Goal: Task Accomplishment & Management: Use online tool/utility

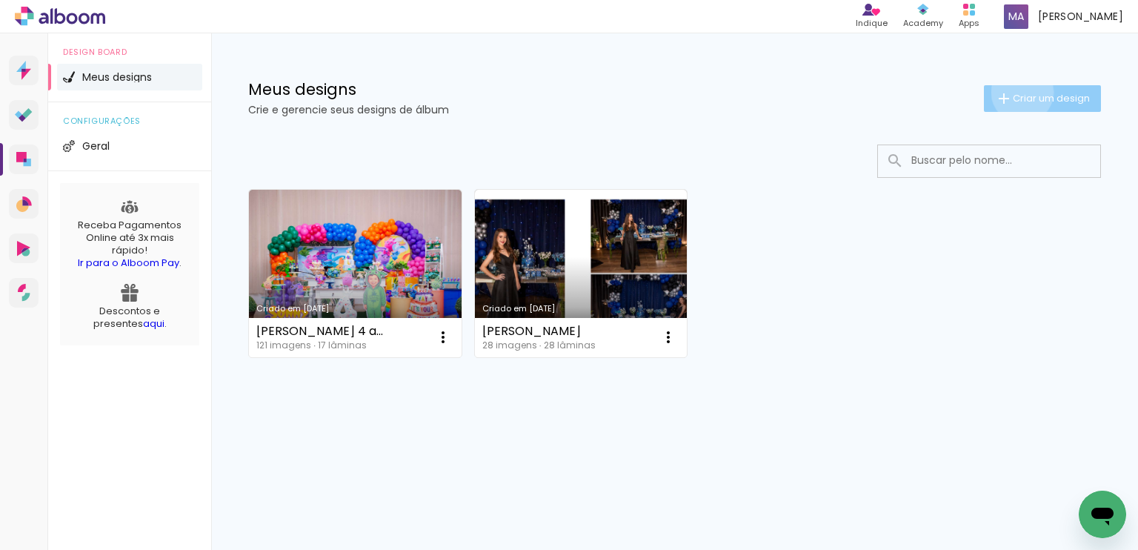
click at [1019, 93] on span "Criar um design" at bounding box center [1050, 98] width 77 height 10
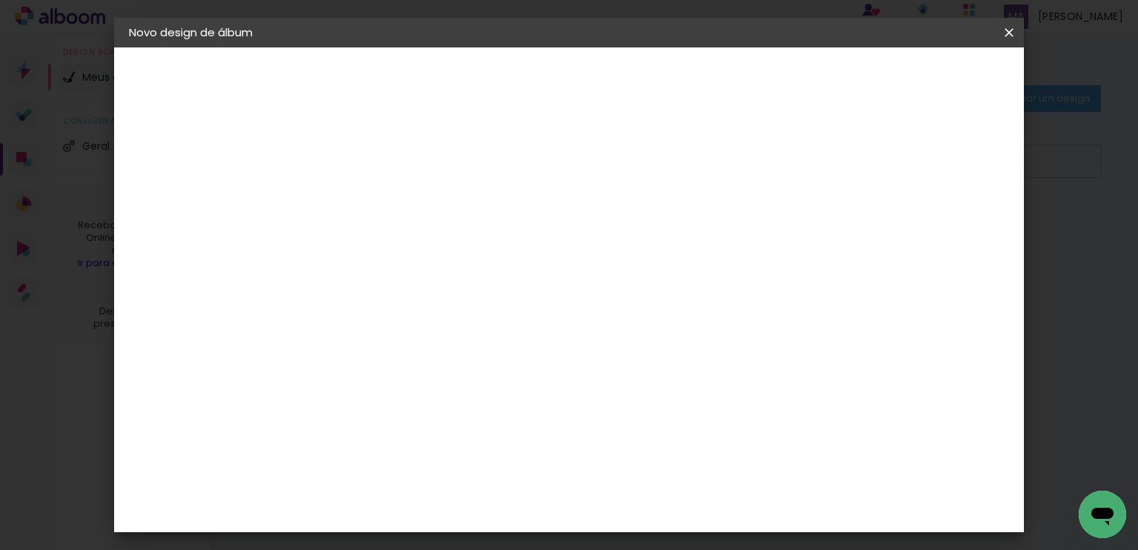
click at [371, 201] on input at bounding box center [371, 198] width 0 height 23
type input "[PERSON_NAME] 1 aninho"
type paper-input "[PERSON_NAME] 1 aninho"
click at [0, 0] on slot "Avançar" at bounding box center [0, 0] width 0 height 0
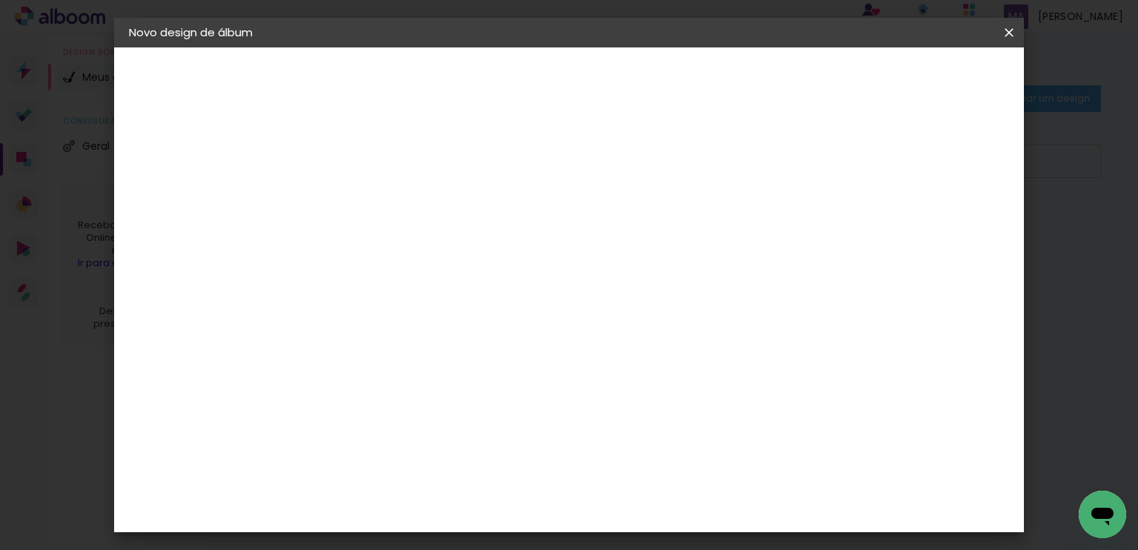
click at [373, 432] on div "Foto 15" at bounding box center [374, 444] width 27 height 24
click at [0, 0] on slot "Avançar" at bounding box center [0, 0] width 0 height 0
click at [471, 397] on span "20 × 25" at bounding box center [436, 416] width 69 height 39
click at [0, 0] on slot "Avançar" at bounding box center [0, 0] width 0 height 0
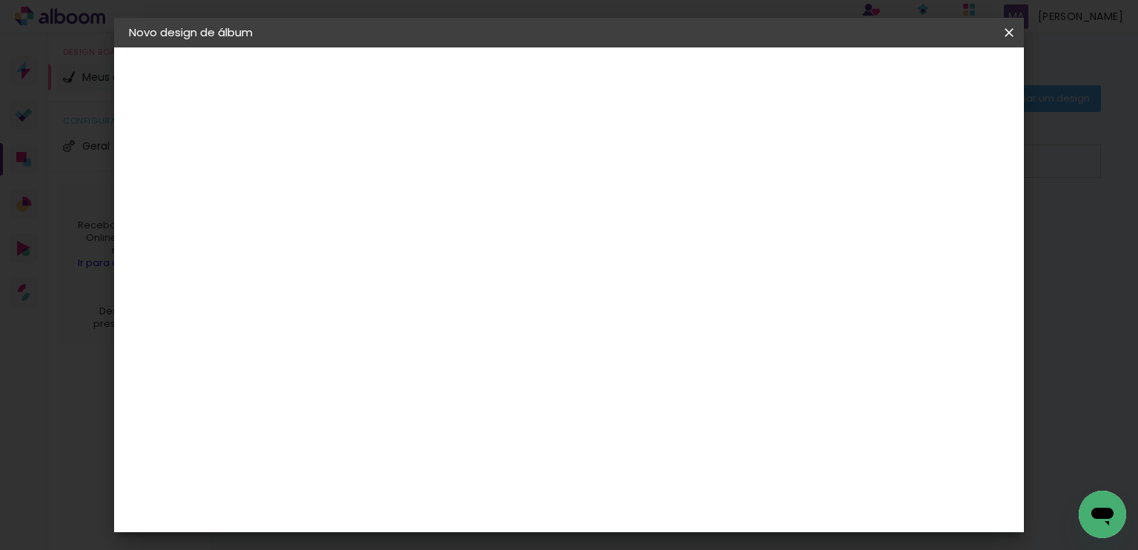
click at [832, 158] on div at bounding box center [825, 159] width 13 height 13
type paper-checkbox "on"
click at [916, 81] on span "Iniciar design" at bounding box center [882, 78] width 67 height 10
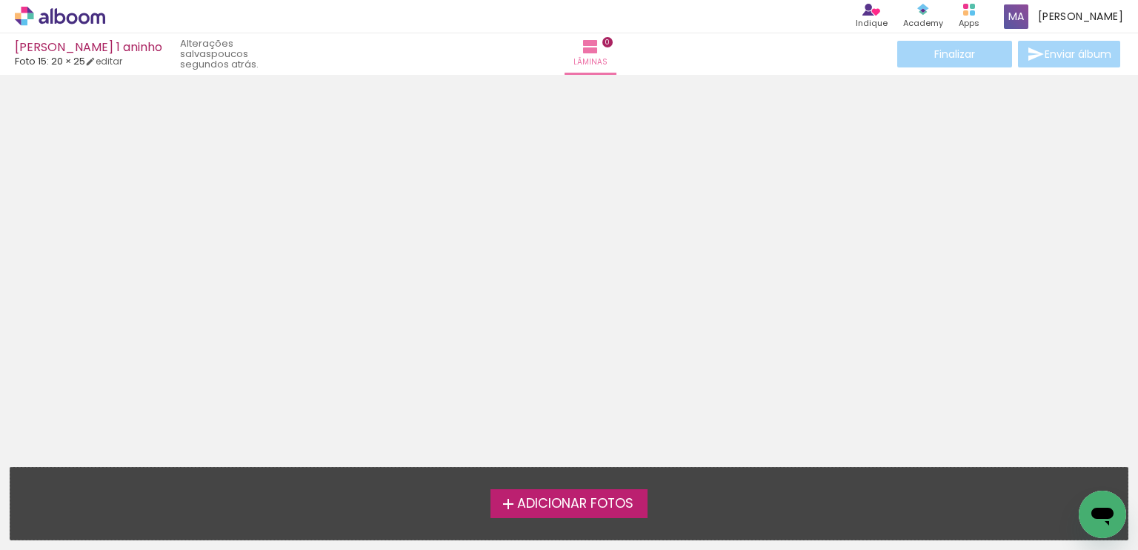
click at [607, 505] on span "Adicionar Fotos" at bounding box center [575, 503] width 116 height 13
click at [0, 0] on input "file" at bounding box center [0, 0] width 0 height 0
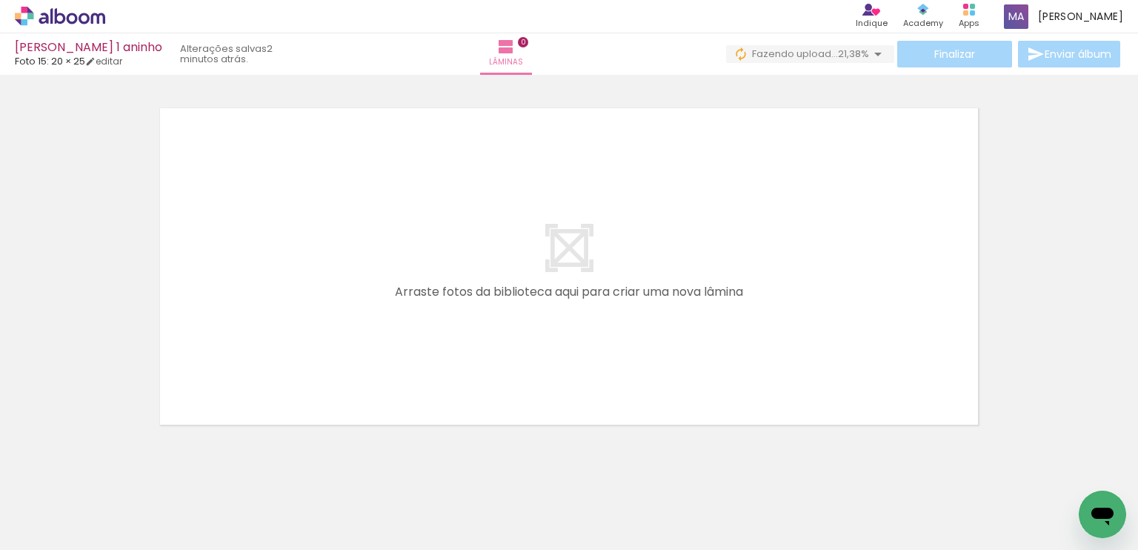
scroll to position [0, 3925]
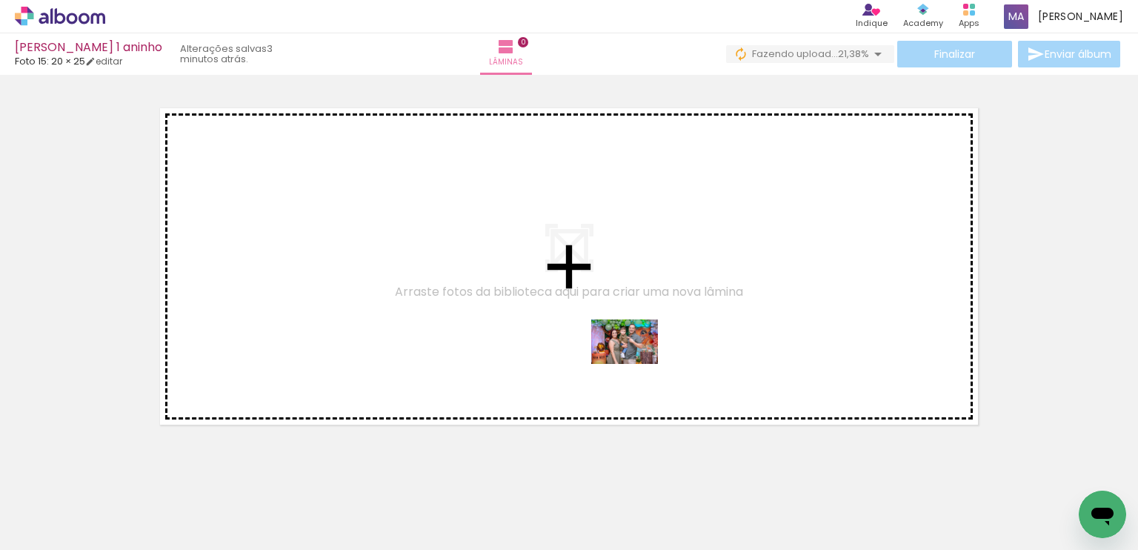
drag, startPoint x: 632, startPoint y: 510, endPoint x: 635, endPoint y: 364, distance: 145.9
click at [635, 364] on quentale-workspace at bounding box center [569, 275] width 1138 height 550
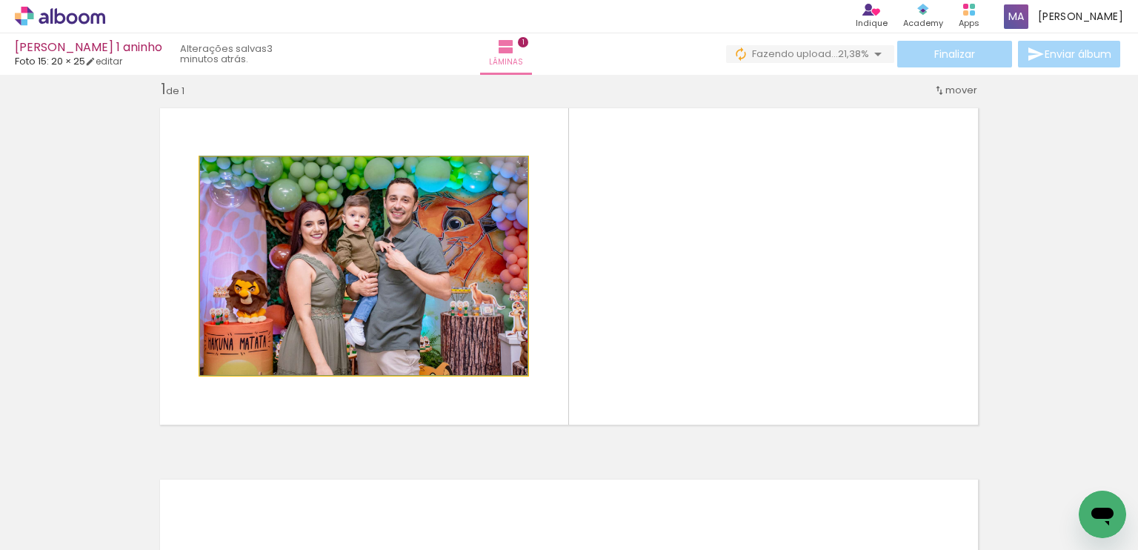
click at [447, 312] on quentale-photo at bounding box center [363, 266] width 327 height 218
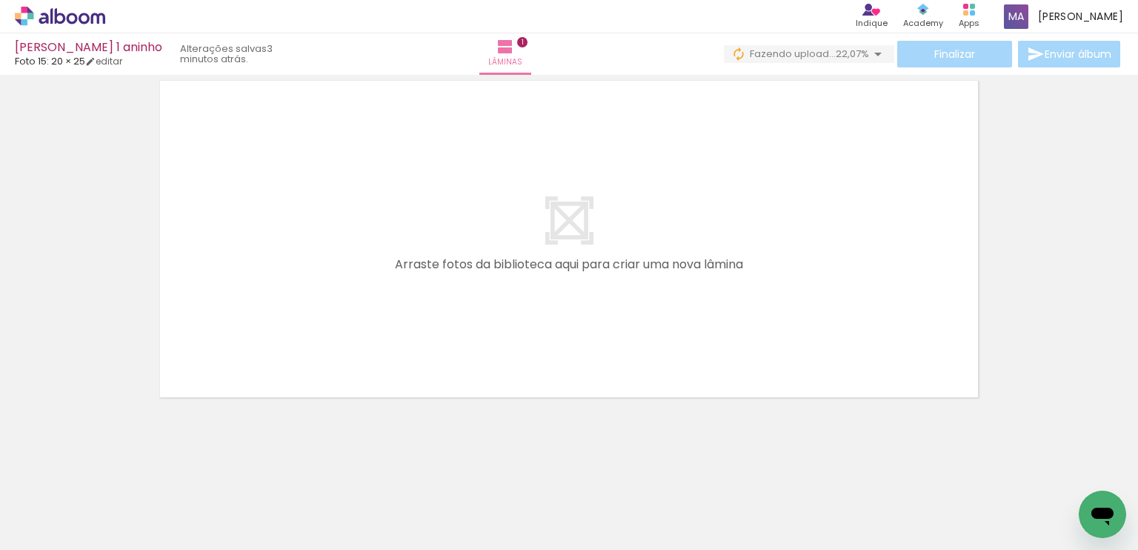
scroll to position [0, 0]
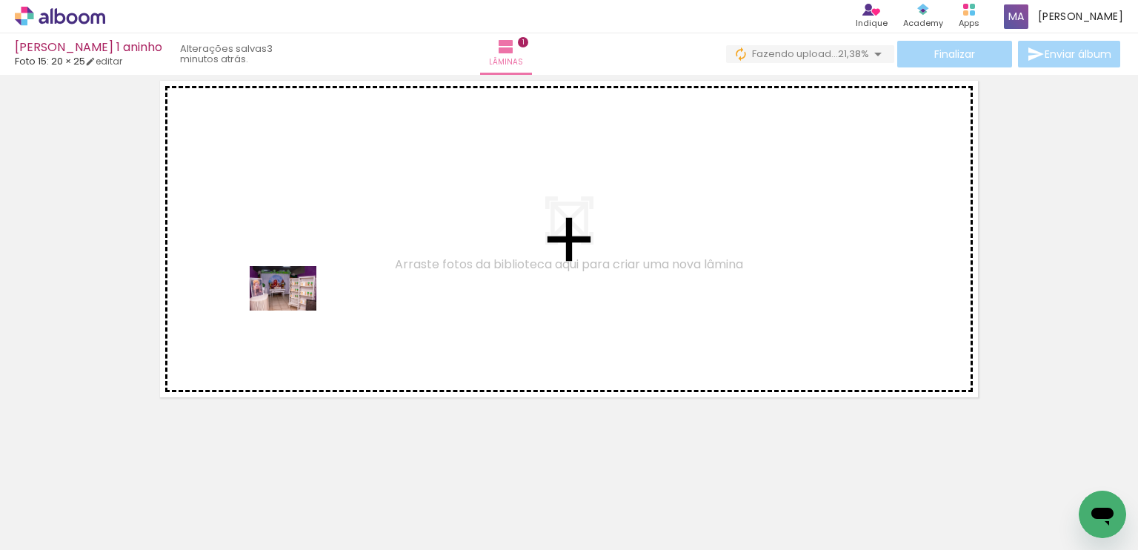
drag, startPoint x: 147, startPoint y: 510, endPoint x: 277, endPoint y: 370, distance: 190.8
click at [296, 307] on quentale-workspace at bounding box center [569, 275] width 1138 height 550
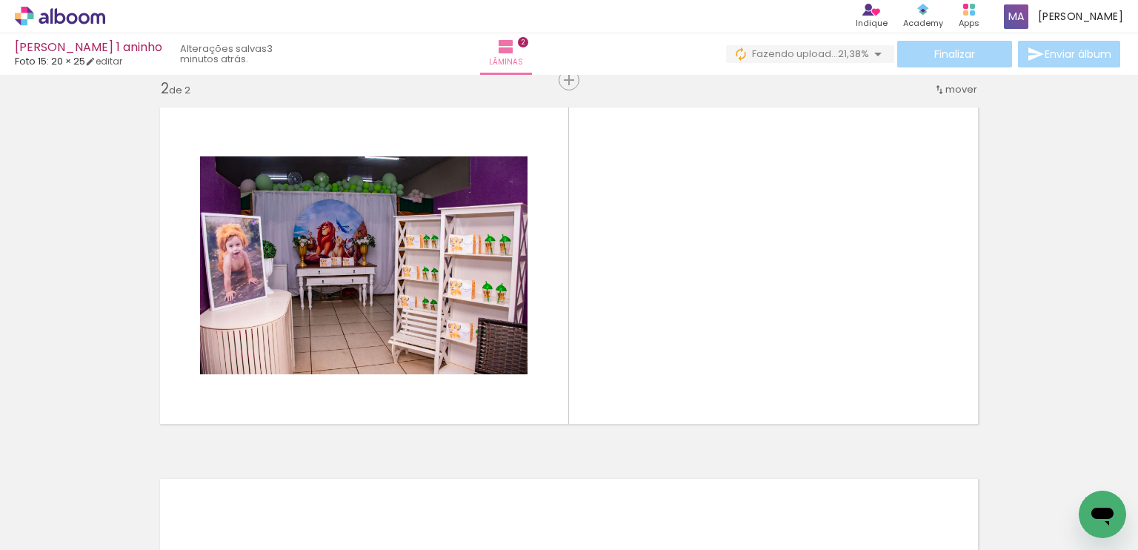
scroll to position [390, 0]
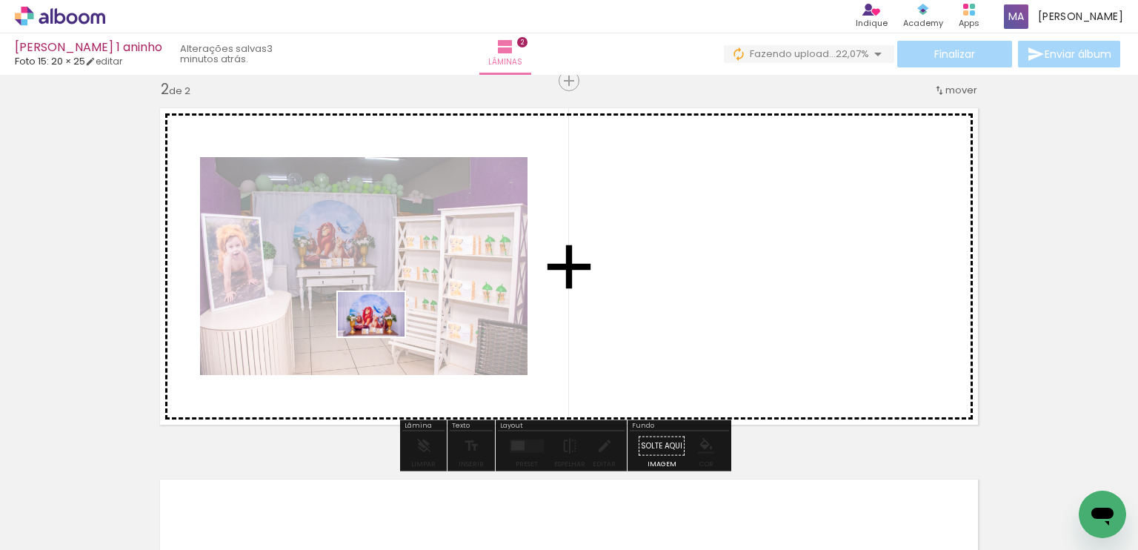
drag, startPoint x: 247, startPoint y: 511, endPoint x: 376, endPoint y: 350, distance: 207.0
click at [382, 338] on quentale-workspace at bounding box center [569, 275] width 1138 height 550
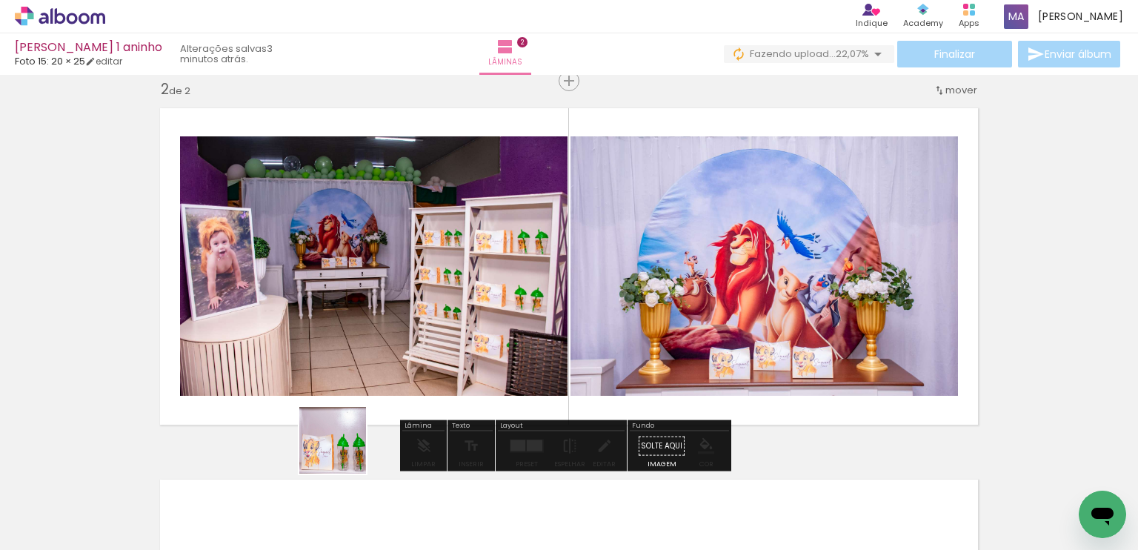
drag, startPoint x: 308, startPoint y: 514, endPoint x: 408, endPoint y: 345, distance: 196.2
click at [408, 345] on quentale-workspace at bounding box center [569, 275] width 1138 height 550
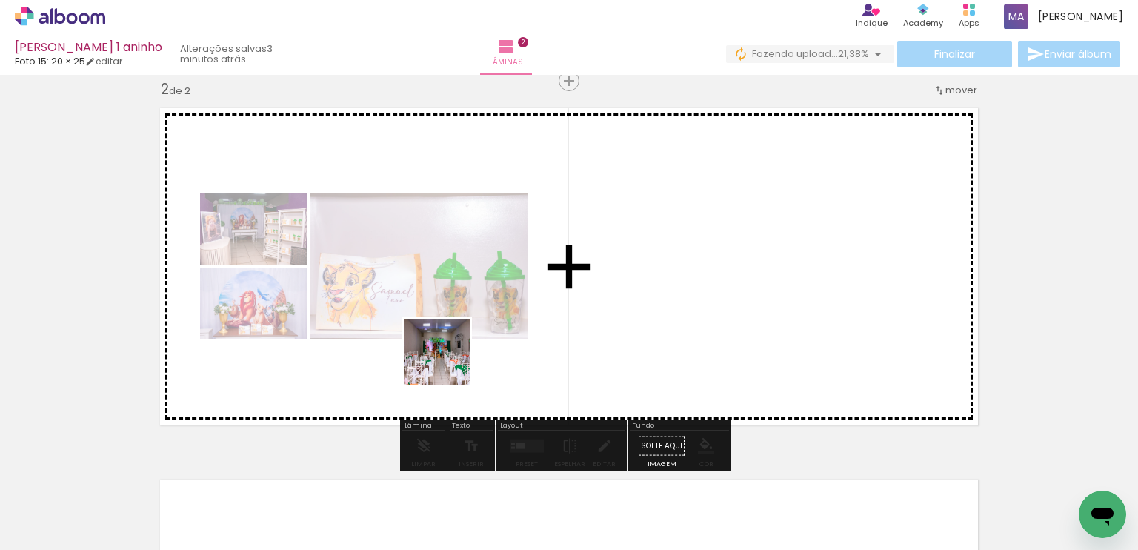
drag, startPoint x: 388, startPoint y: 503, endPoint x: 448, endPoint y: 363, distance: 152.3
click at [448, 363] on quentale-workspace at bounding box center [569, 275] width 1138 height 550
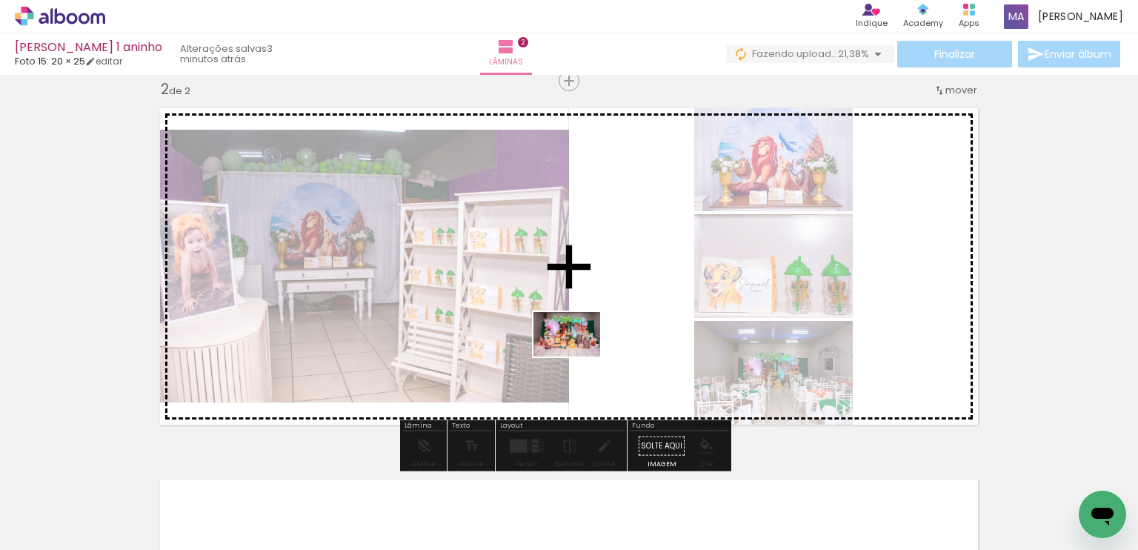
drag, startPoint x: 474, startPoint y: 496, endPoint x: 578, endPoint y: 356, distance: 174.2
click at [578, 356] on quentale-workspace at bounding box center [569, 275] width 1138 height 550
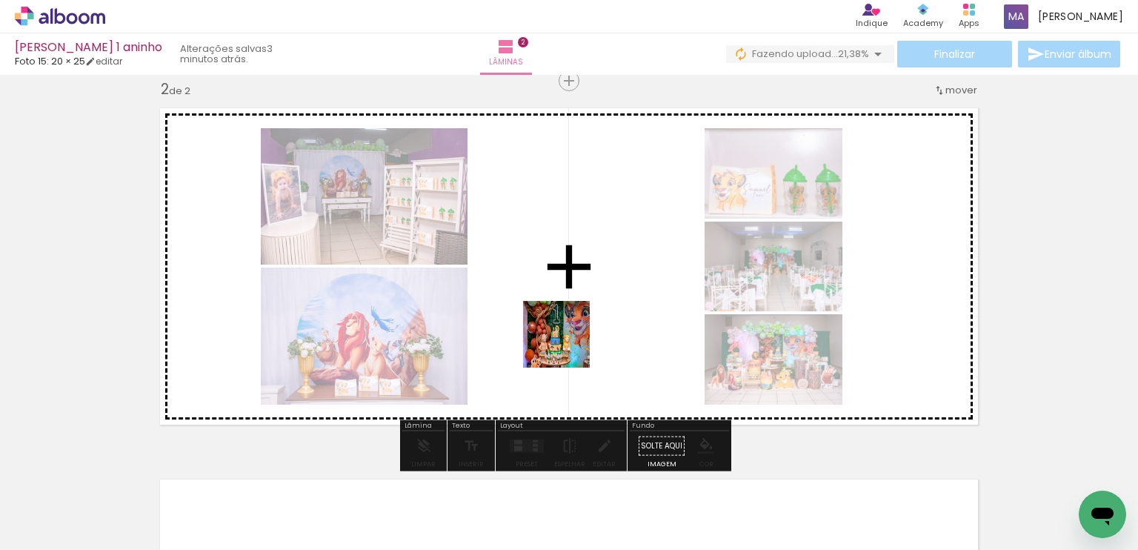
drag, startPoint x: 558, startPoint y: 503, endPoint x: 567, endPoint y: 345, distance: 158.0
click at [567, 345] on quentale-workspace at bounding box center [569, 275] width 1138 height 550
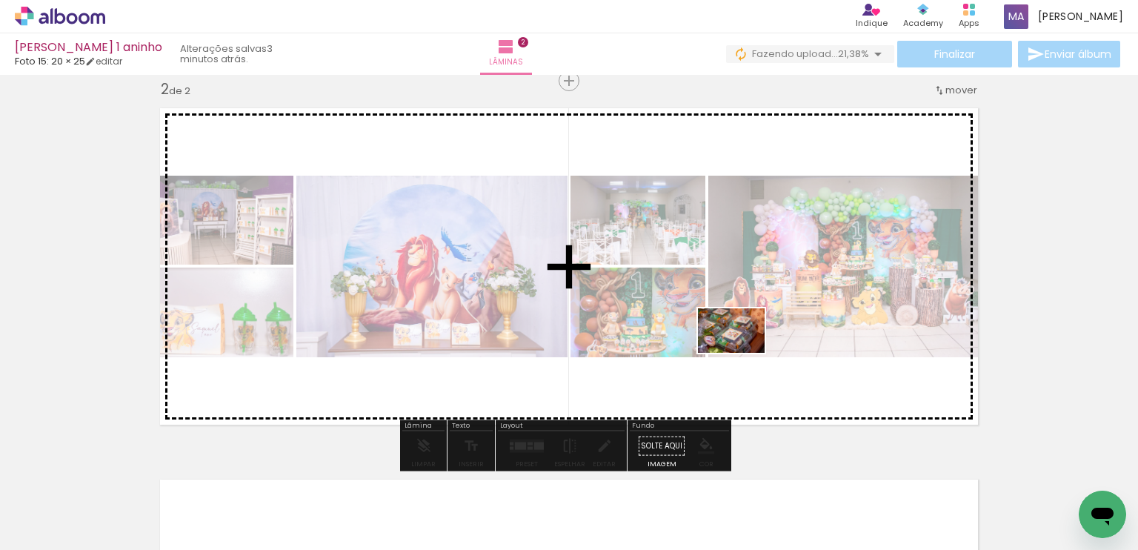
drag, startPoint x: 649, startPoint y: 514, endPoint x: 742, endPoint y: 353, distance: 186.5
click at [742, 353] on quentale-workspace at bounding box center [569, 275] width 1138 height 550
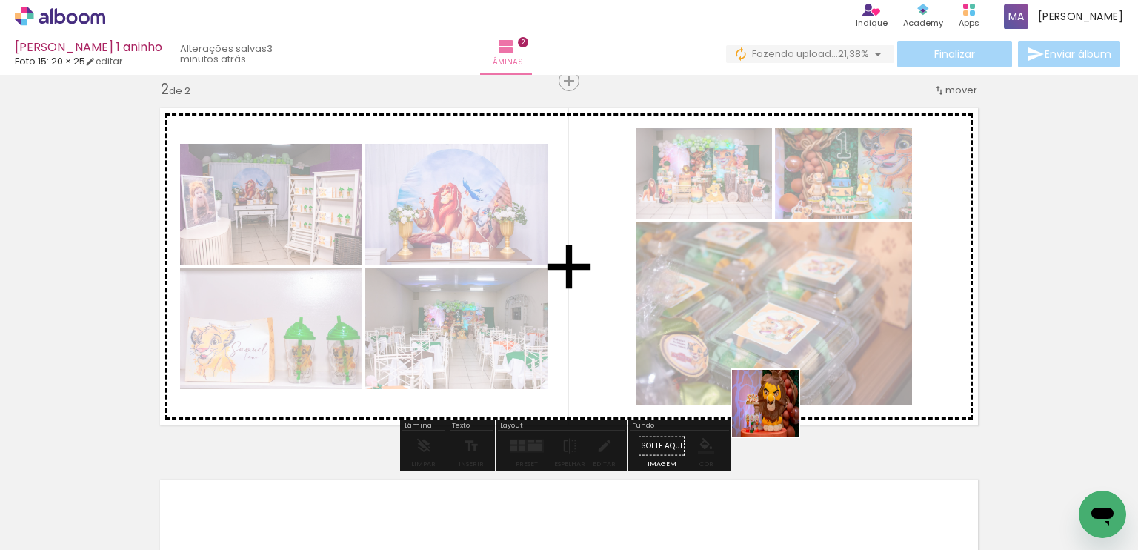
drag, startPoint x: 770, startPoint y: 429, endPoint x: 790, endPoint y: 390, distance: 43.4
click at [790, 390] on quentale-workspace at bounding box center [569, 275] width 1138 height 550
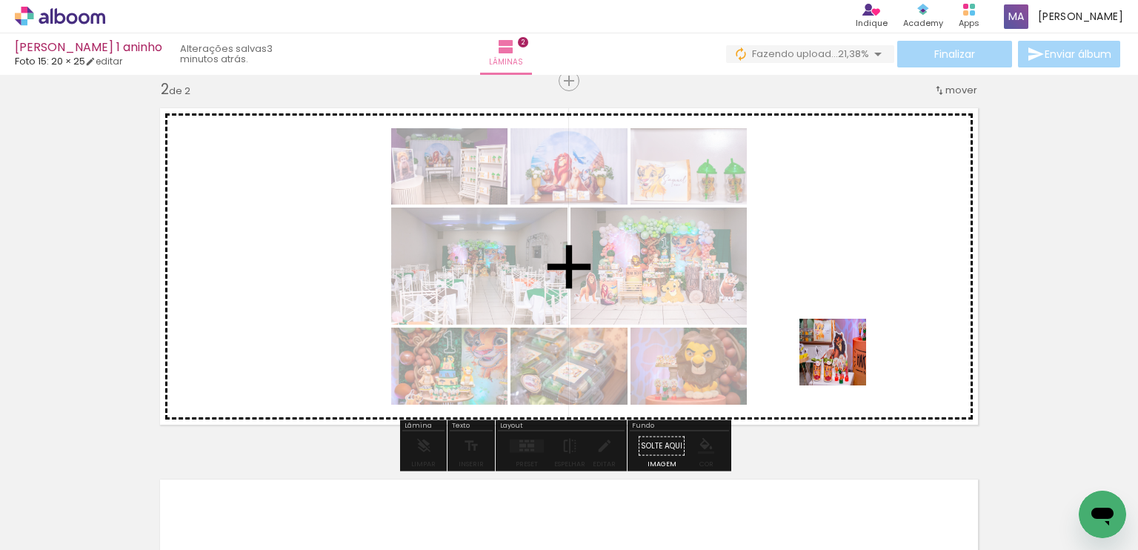
drag, startPoint x: 838, startPoint y: 513, endPoint x: 844, endPoint y: 363, distance: 150.5
click at [844, 363] on quentale-workspace at bounding box center [569, 275] width 1138 height 550
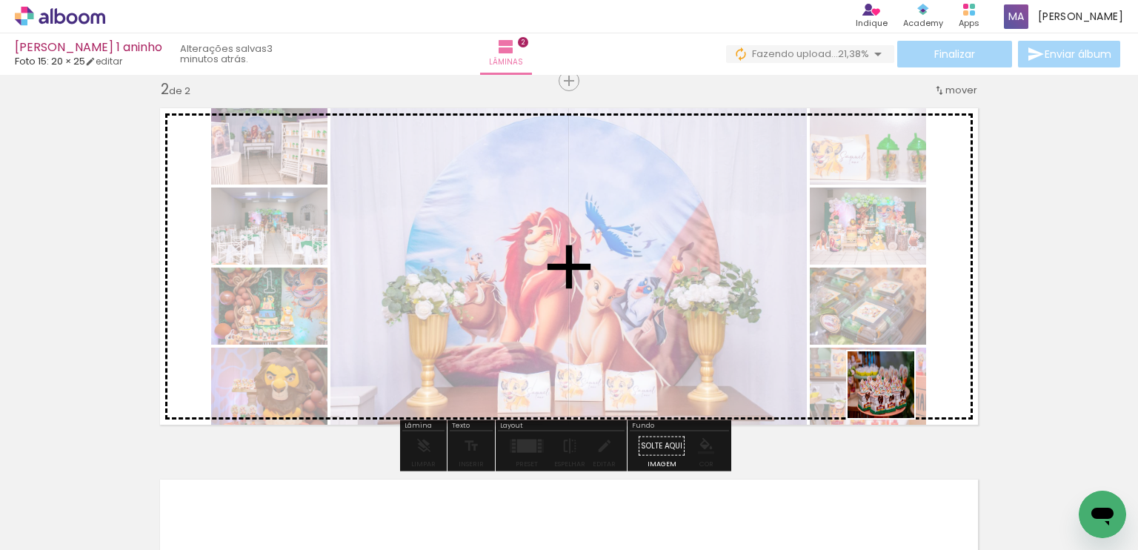
drag, startPoint x: 909, startPoint y: 500, endPoint x: 900, endPoint y: 407, distance: 93.1
click at [884, 355] on quentale-workspace at bounding box center [569, 275] width 1138 height 550
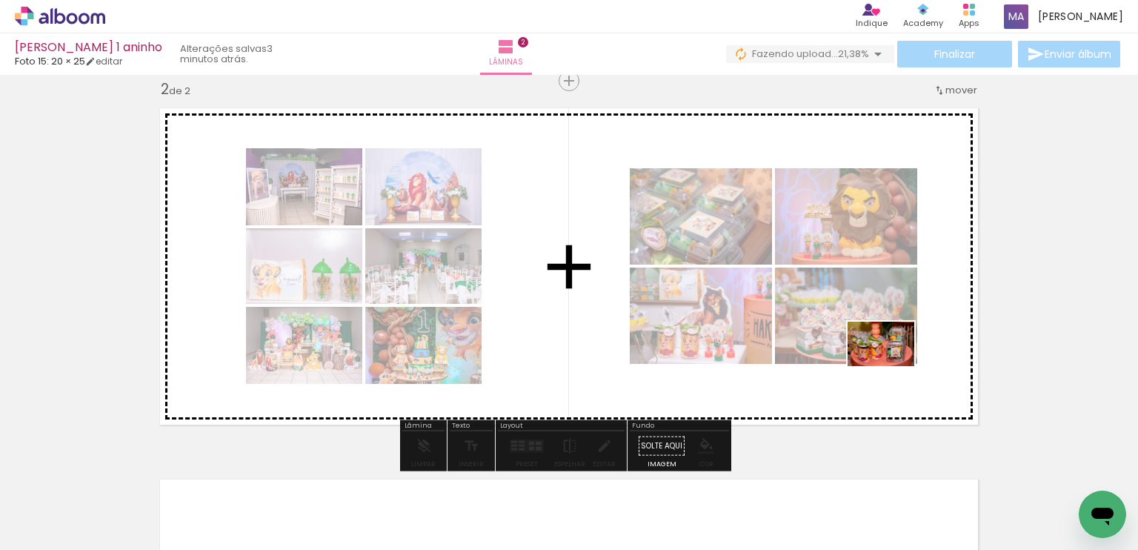
drag, startPoint x: 975, startPoint y: 520, endPoint x: 892, endPoint y: 366, distance: 175.3
click at [892, 366] on quentale-workspace at bounding box center [569, 275] width 1138 height 550
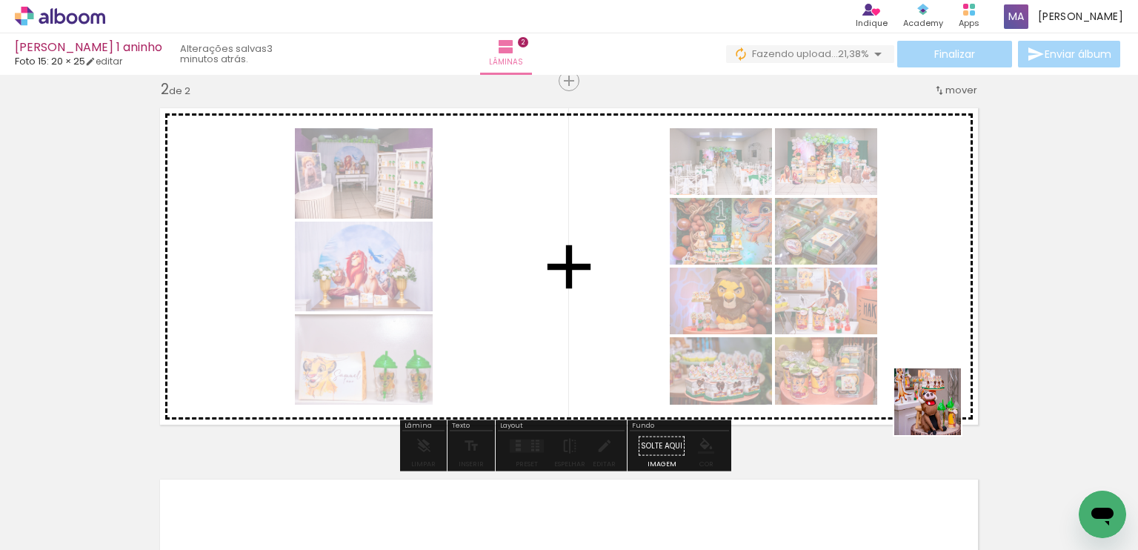
drag, startPoint x: 1054, startPoint y: 511, endPoint x: 872, endPoint y: 361, distance: 235.7
click at [872, 361] on quentale-workspace at bounding box center [569, 275] width 1138 height 550
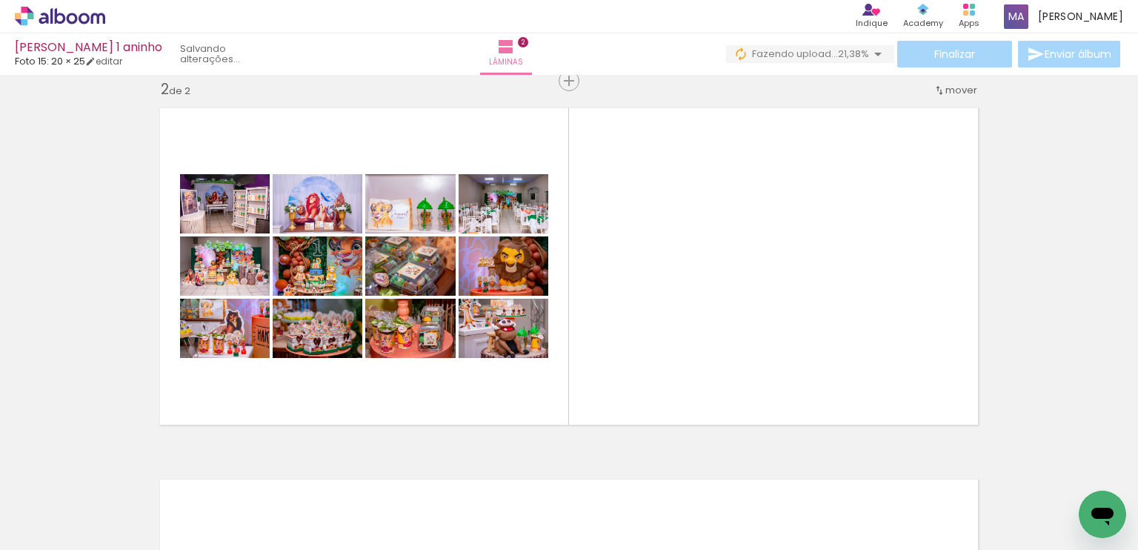
scroll to position [0, 796]
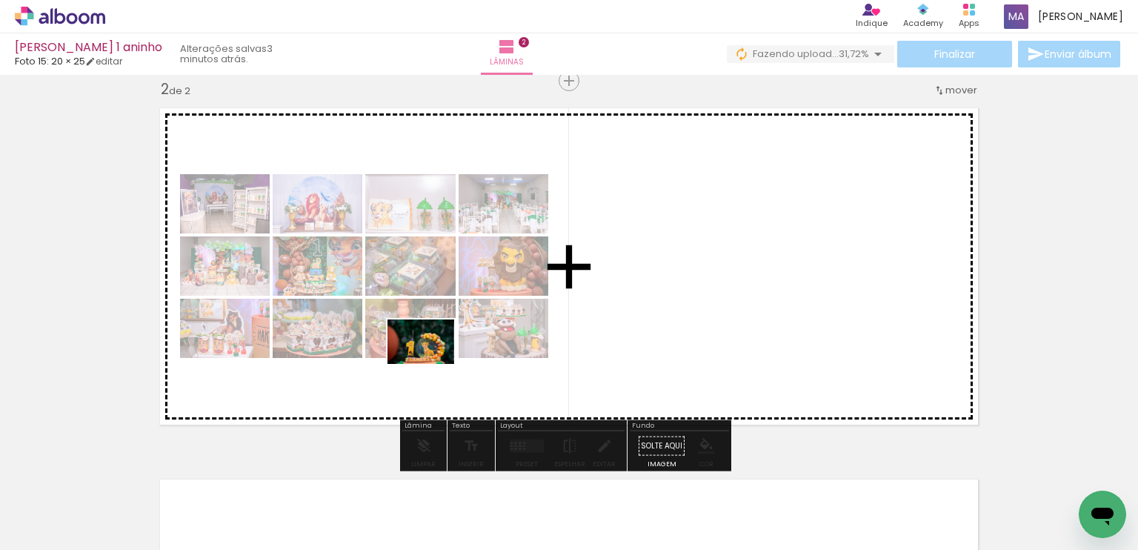
drag, startPoint x: 353, startPoint y: 506, endPoint x: 452, endPoint y: 428, distance: 126.1
click at [434, 360] on quentale-workspace at bounding box center [569, 275] width 1138 height 550
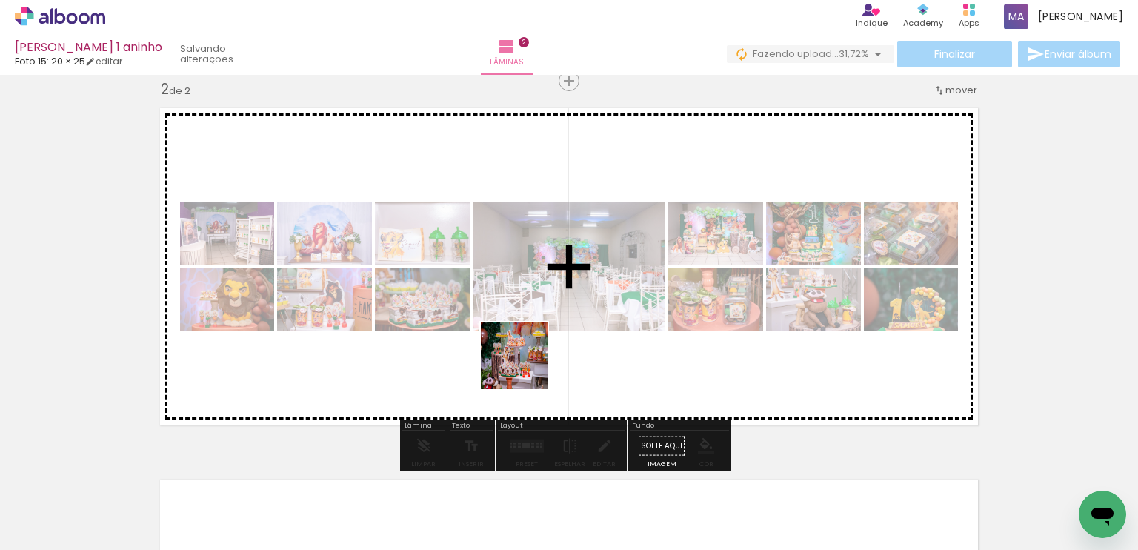
drag, startPoint x: 507, startPoint y: 401, endPoint x: 525, endPoint y: 366, distance: 40.1
click at [525, 366] on quentale-workspace at bounding box center [569, 275] width 1138 height 550
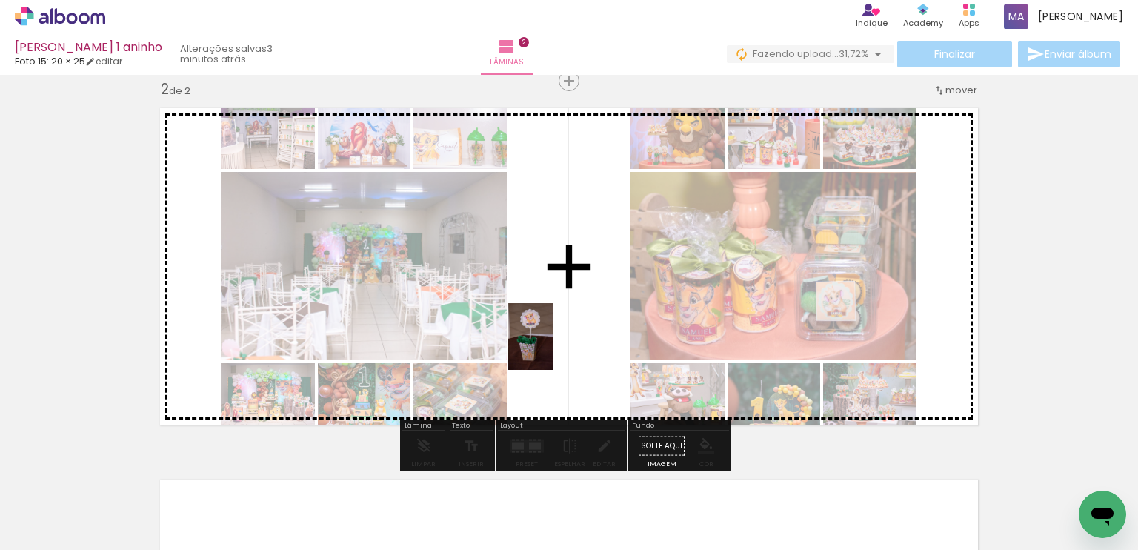
drag, startPoint x: 516, startPoint y: 492, endPoint x: 552, endPoint y: 347, distance: 148.9
click at [552, 347] on quentale-workspace at bounding box center [569, 275] width 1138 height 550
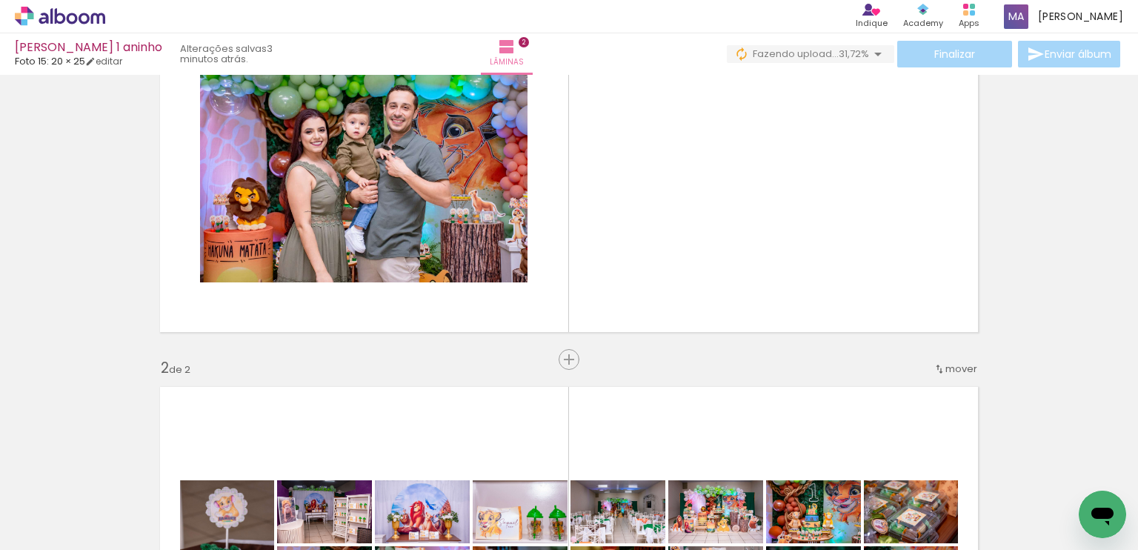
scroll to position [0, 0]
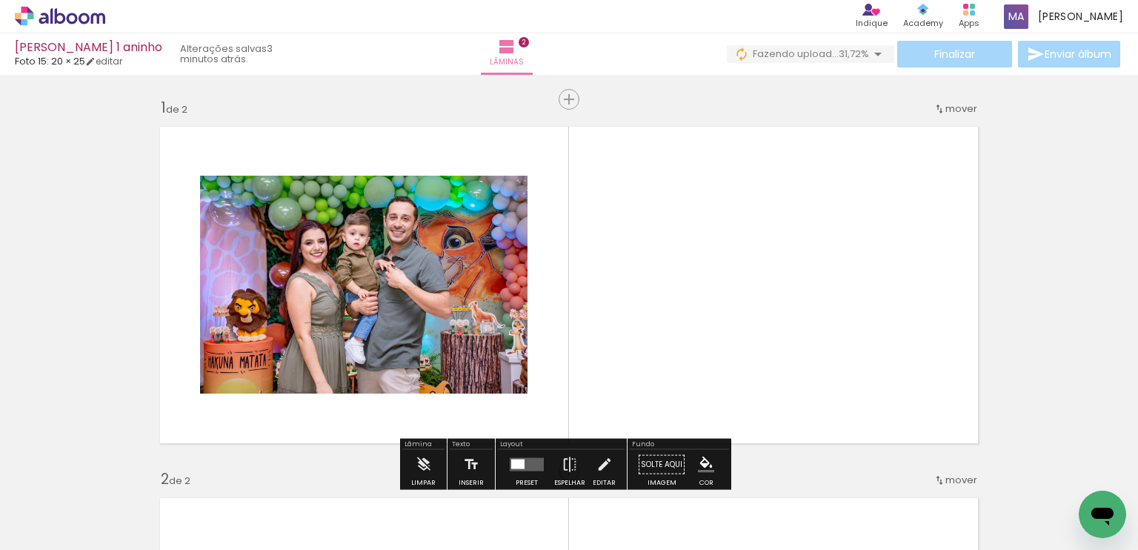
click at [667, 256] on quentale-layouter at bounding box center [568, 285] width 835 height 334
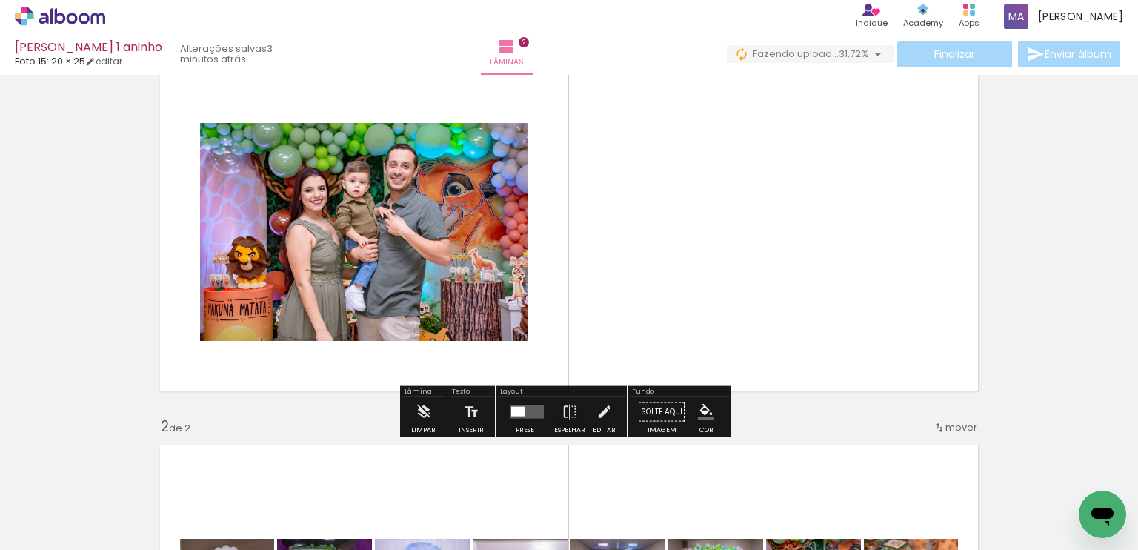
scroll to position [84, 0]
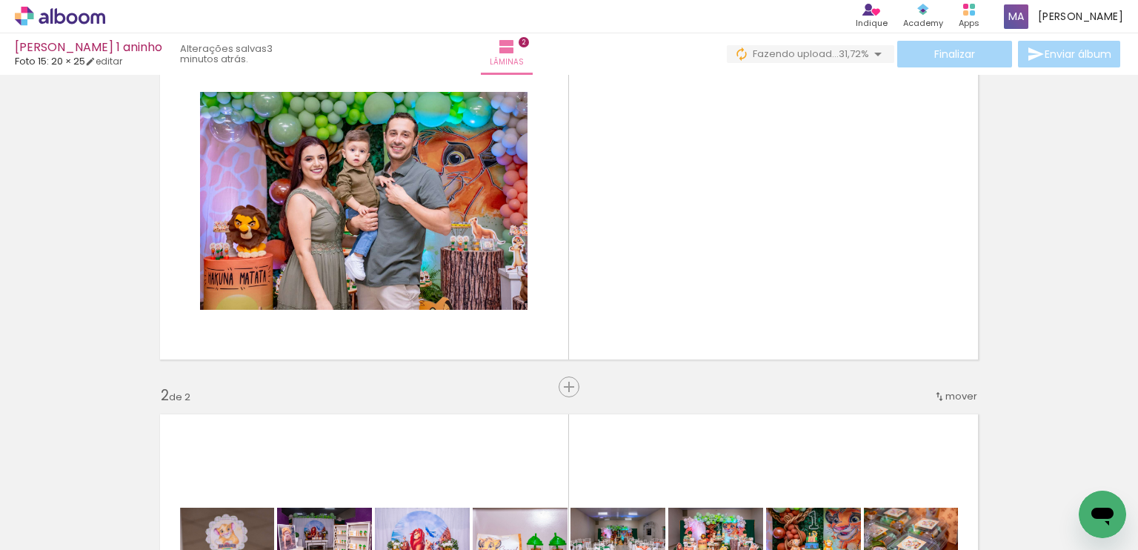
click at [1119, 244] on div "Inserir lâmina 1 de 2 Inserir lâmina 2 de 2" at bounding box center [569, 553] width 1138 height 1114
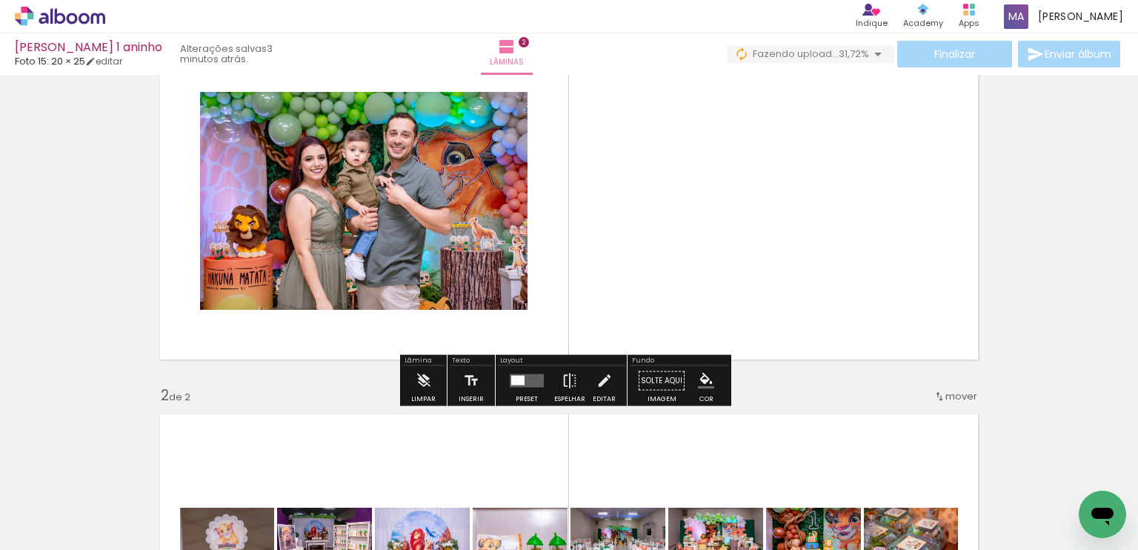
click at [527, 385] on quentale-layouter at bounding box center [527, 380] width 34 height 13
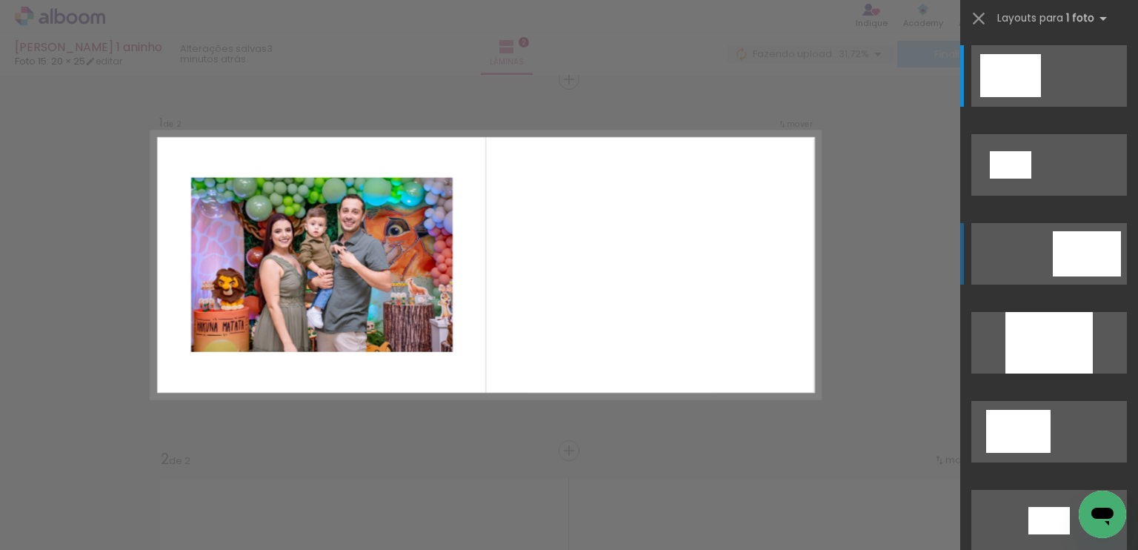
scroll to position [19, 0]
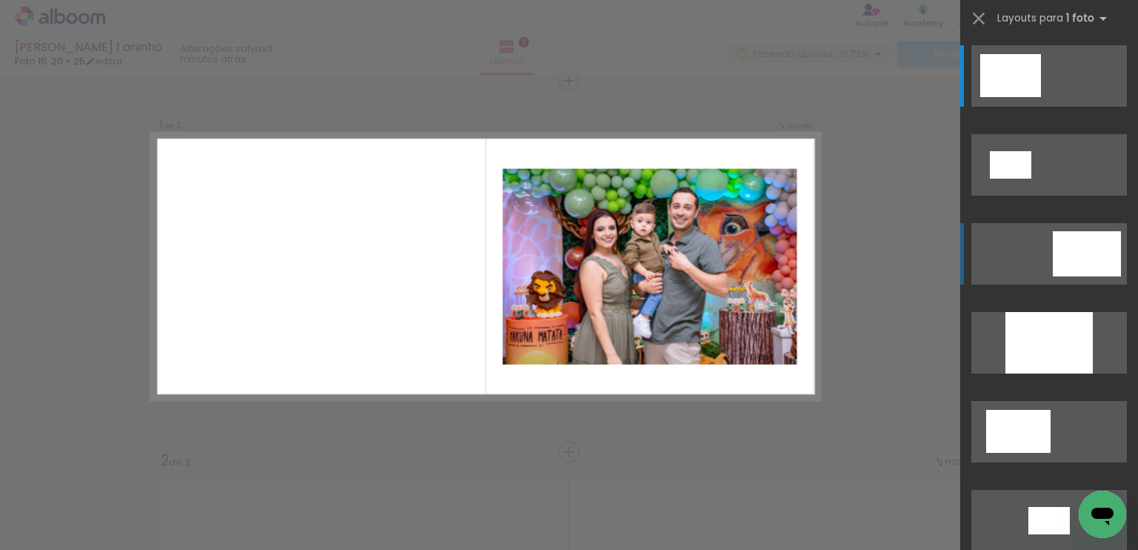
click at [1076, 250] on div at bounding box center [1086, 253] width 68 height 45
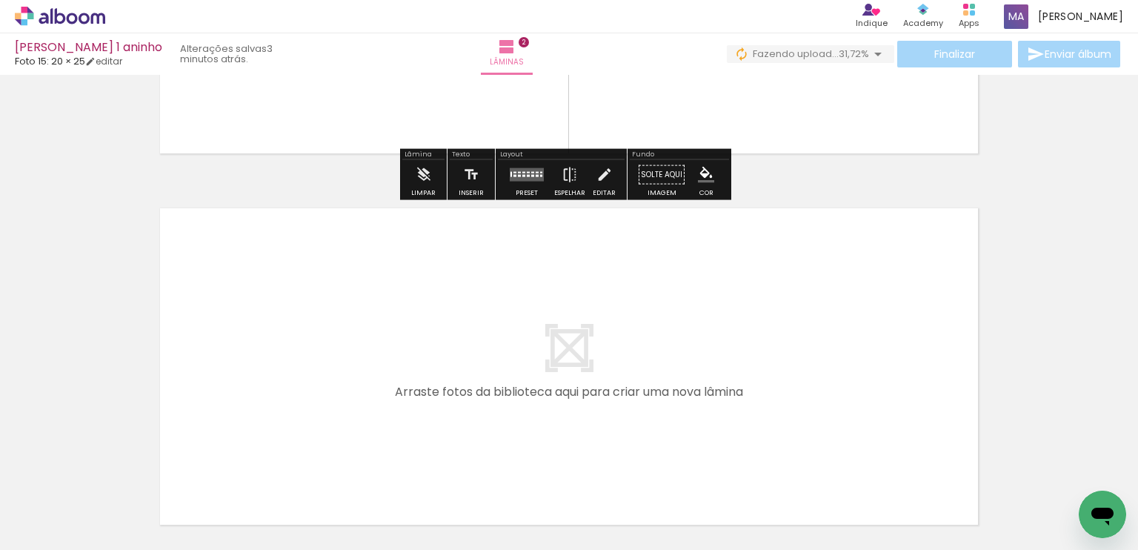
scroll to position [340, 0]
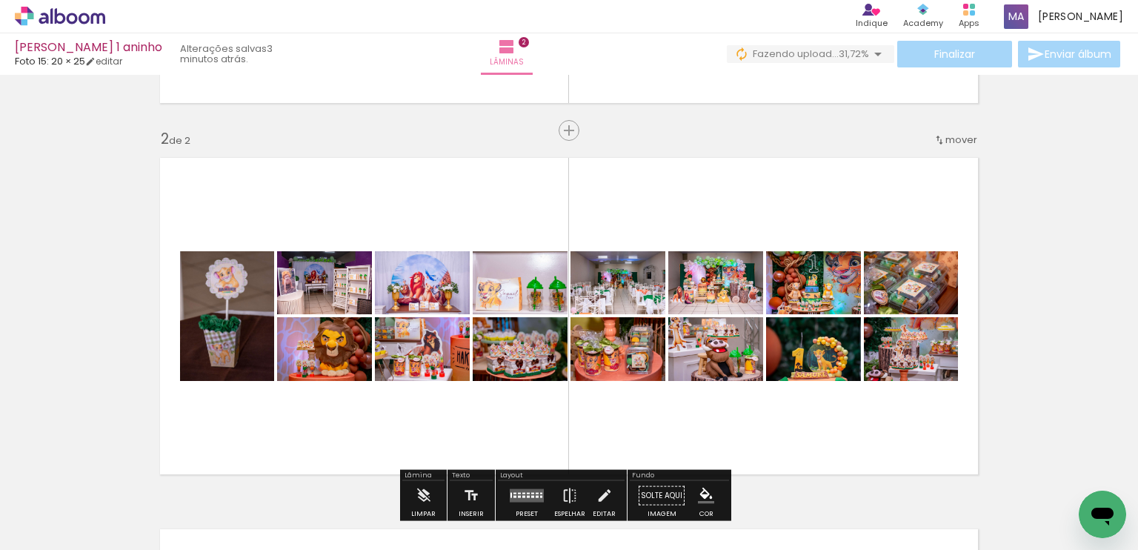
click at [379, 416] on quentale-layouter at bounding box center [568, 316] width 835 height 334
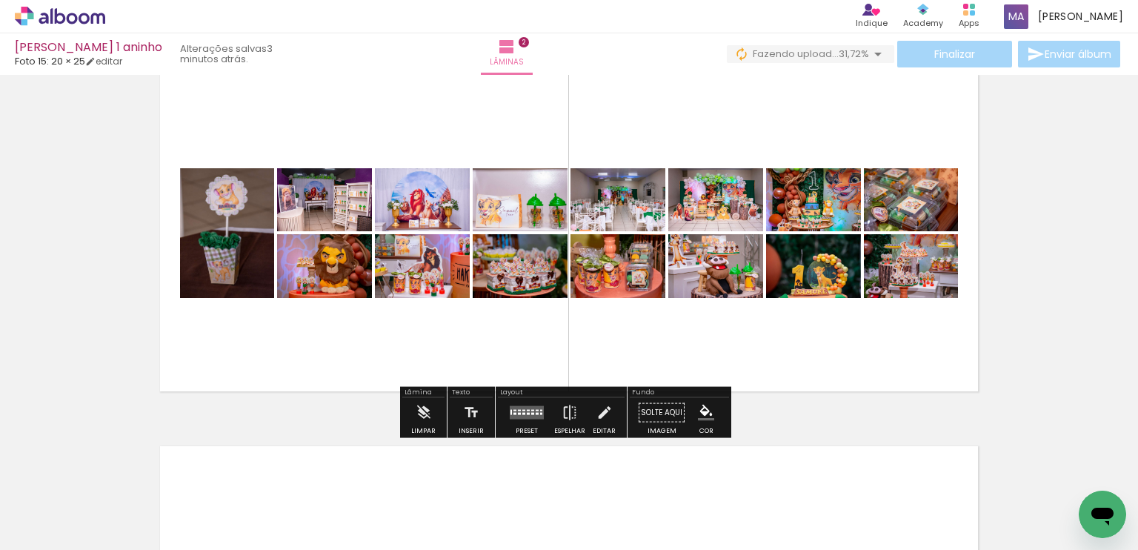
scroll to position [438, 0]
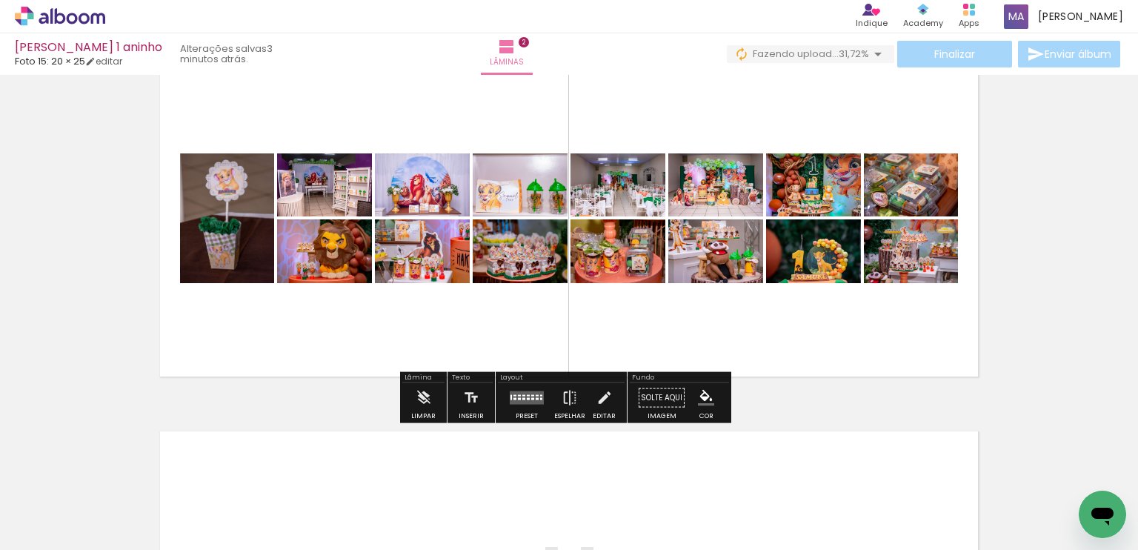
click at [524, 404] on div at bounding box center [527, 398] width 40 height 30
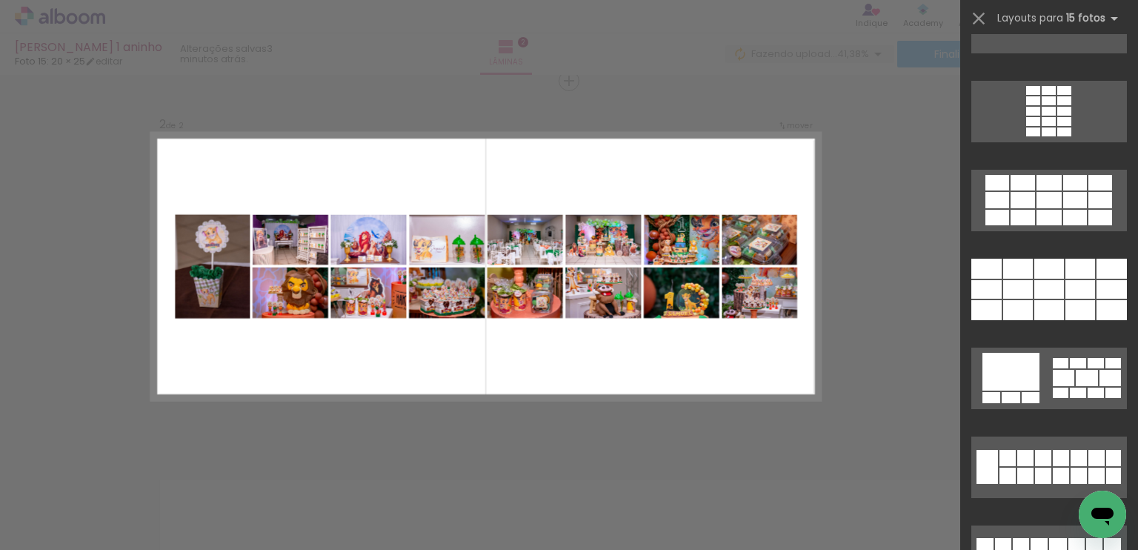
scroll to position [157, 0]
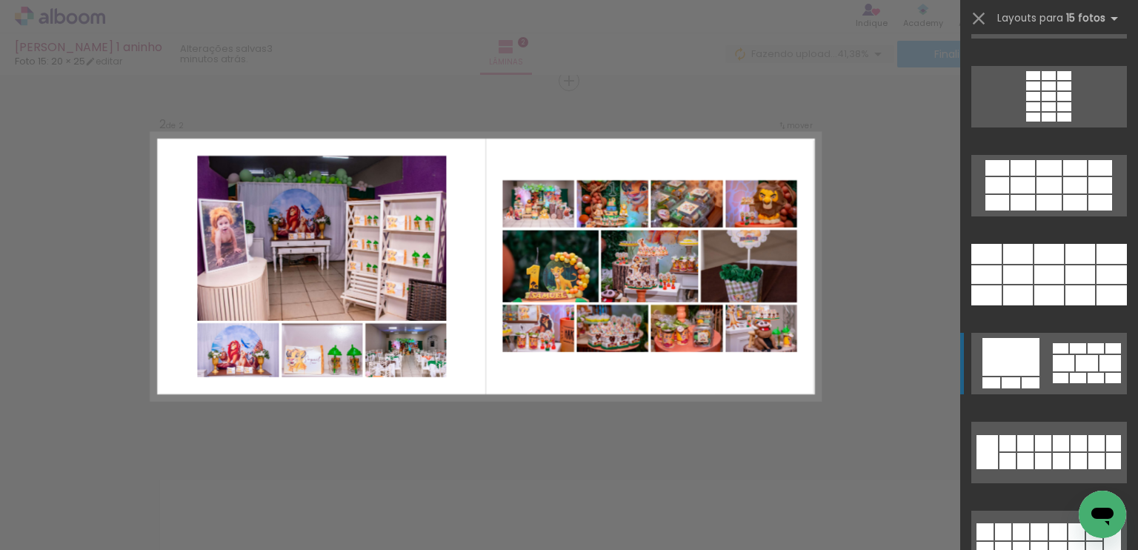
click at [1001, 357] on div at bounding box center [1010, 357] width 57 height 38
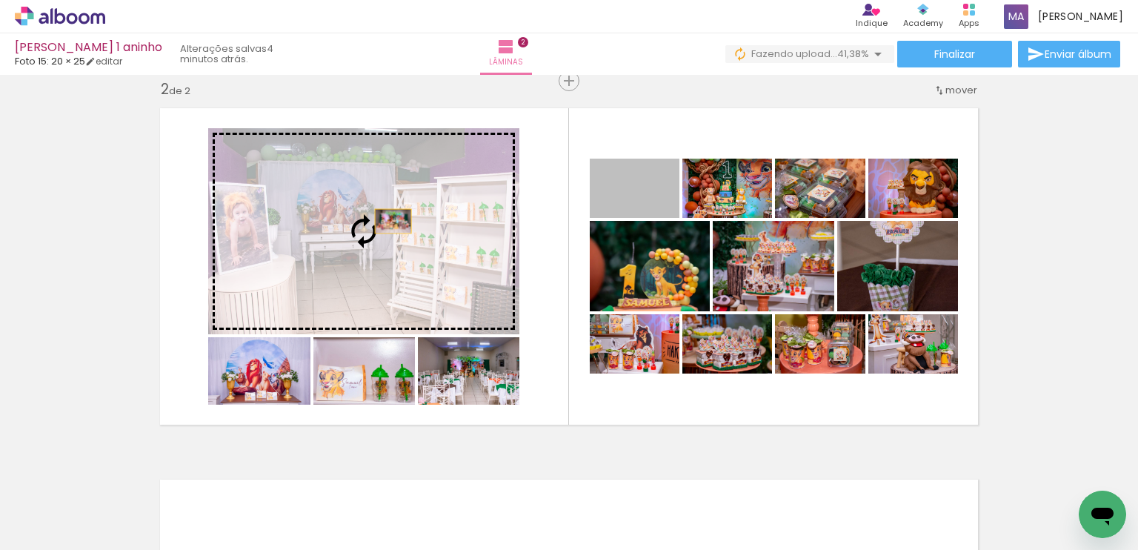
drag, startPoint x: 642, startPoint y: 200, endPoint x: 387, endPoint y: 221, distance: 255.6
click at [0, 0] on slot at bounding box center [0, 0] width 0 height 0
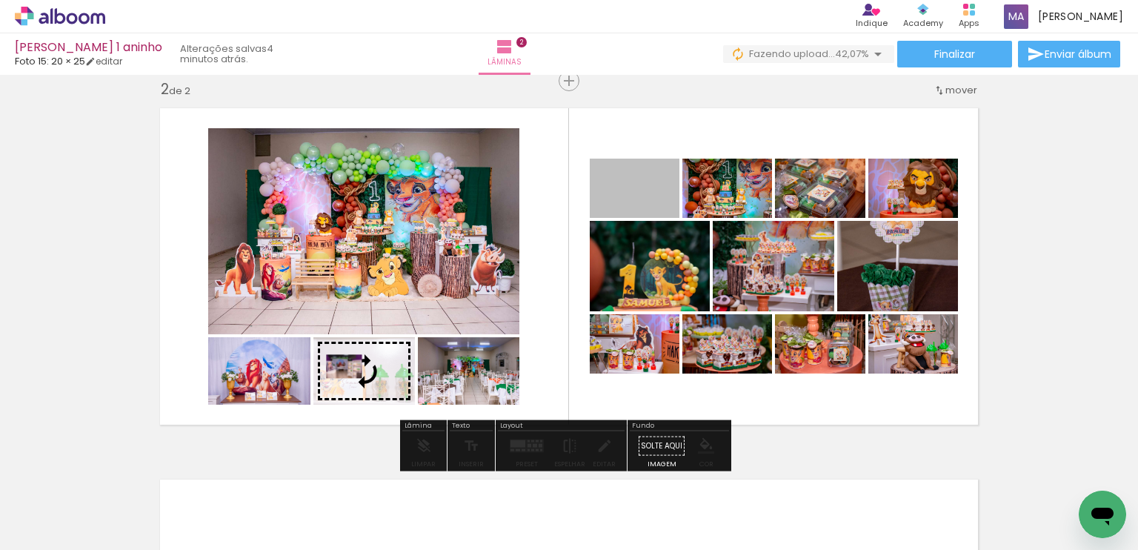
drag, startPoint x: 636, startPoint y: 199, endPoint x: 338, endPoint y: 366, distance: 341.2
click at [0, 0] on slot at bounding box center [0, 0] width 0 height 0
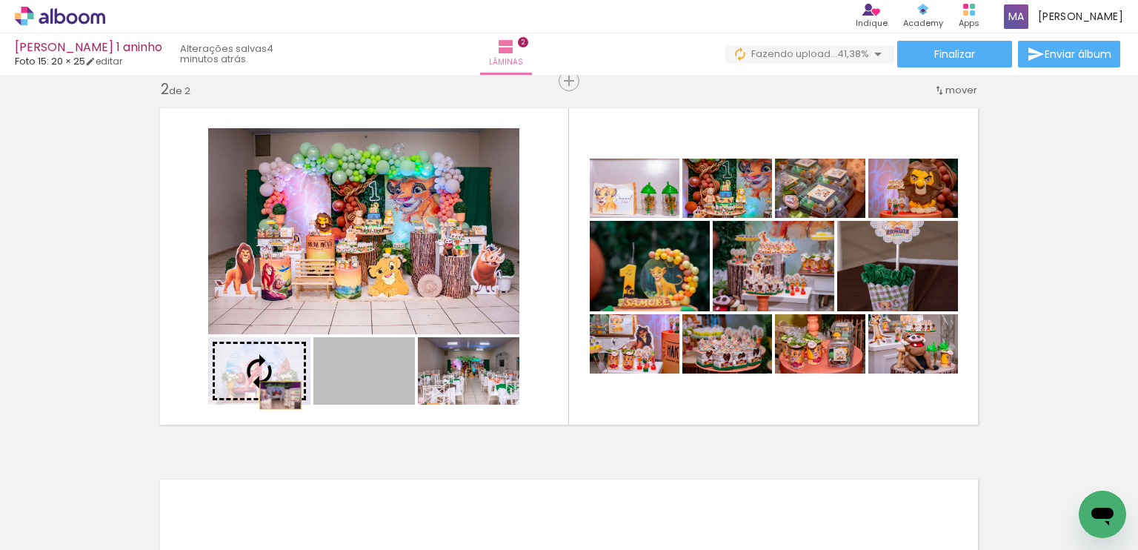
drag, startPoint x: 347, startPoint y: 398, endPoint x: 275, endPoint y: 395, distance: 71.9
click at [0, 0] on slot at bounding box center [0, 0] width 0 height 0
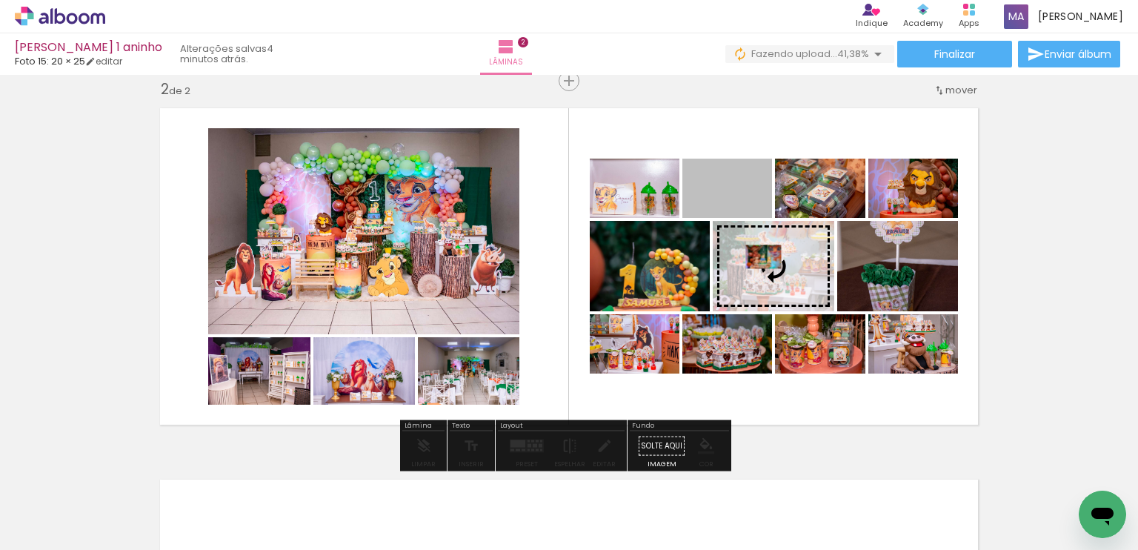
drag, startPoint x: 711, startPoint y: 197, endPoint x: 758, endPoint y: 256, distance: 75.4
click at [0, 0] on slot at bounding box center [0, 0] width 0 height 0
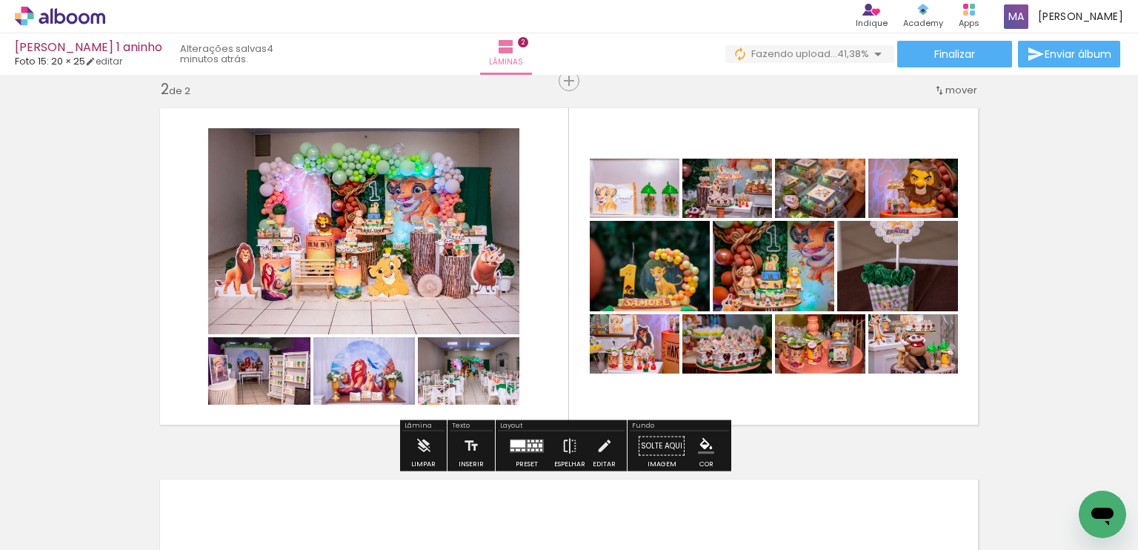
click at [518, 443] on div at bounding box center [517, 443] width 15 height 7
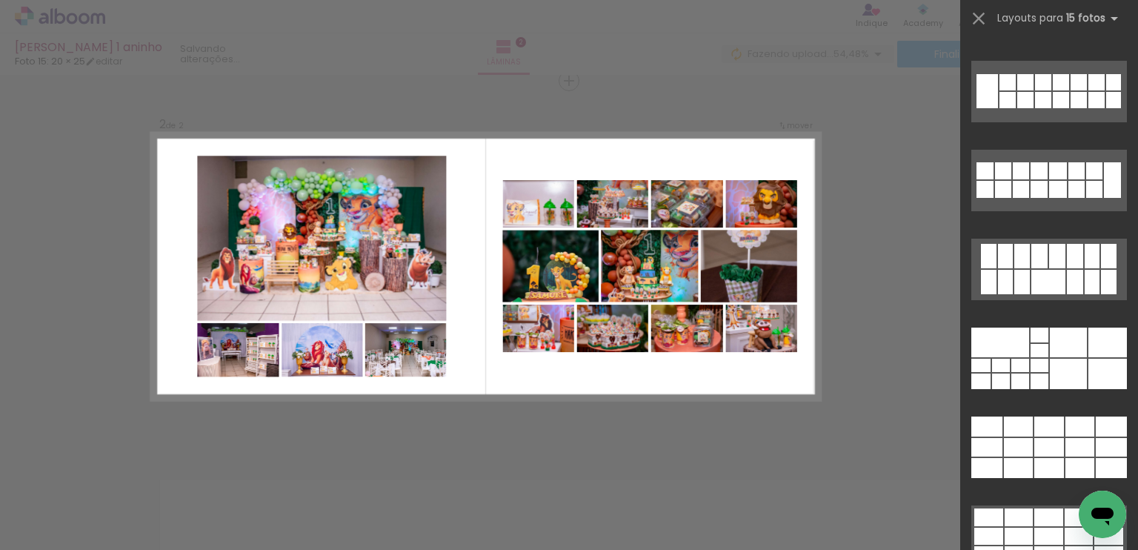
scroll to position [550, 0]
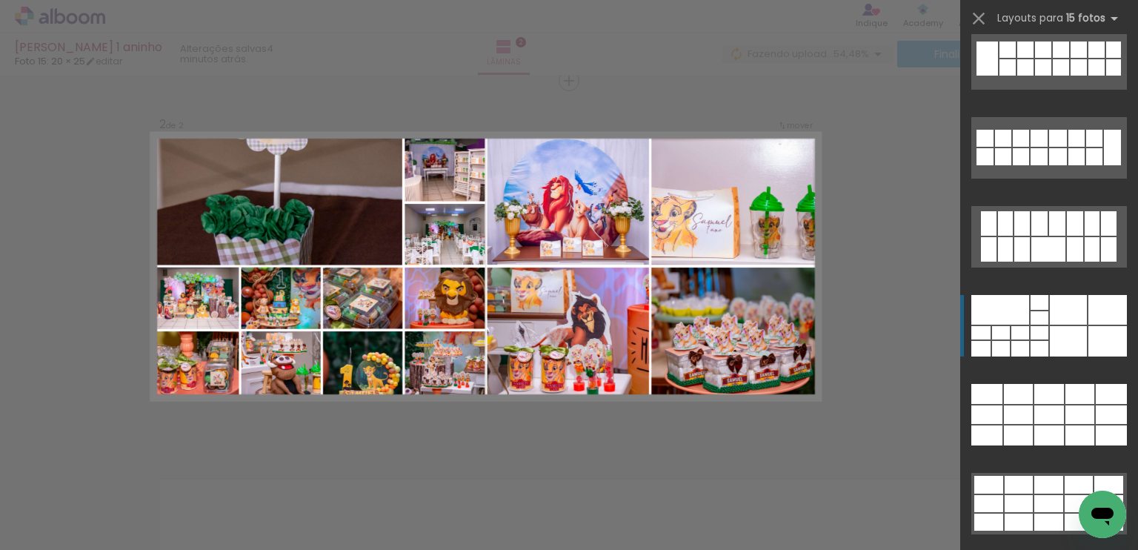
click at [1088, 336] on div at bounding box center [1107, 341] width 39 height 30
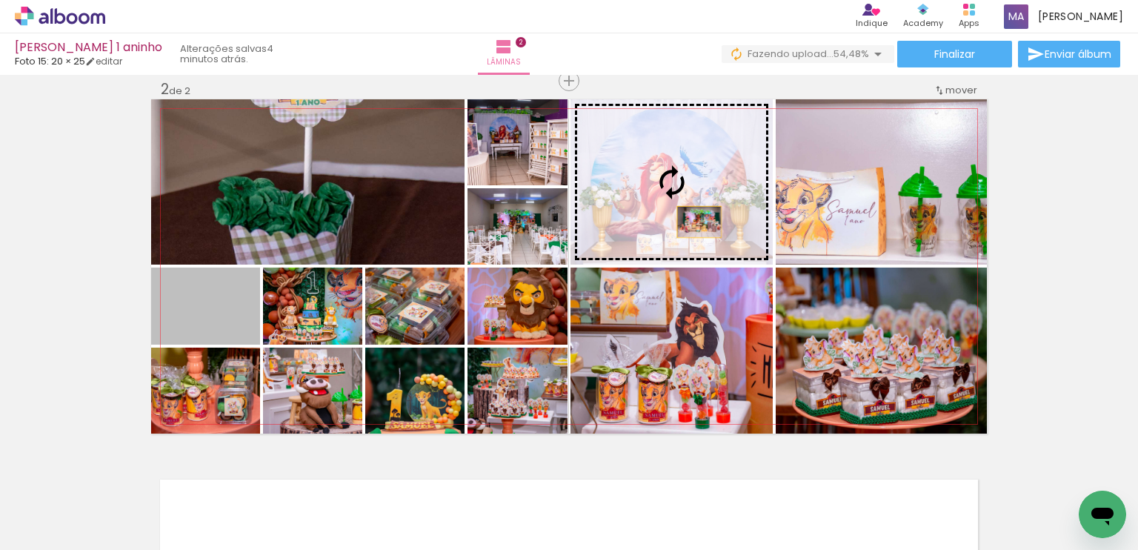
drag, startPoint x: 220, startPoint y: 325, endPoint x: 693, endPoint y: 221, distance: 484.5
click at [0, 0] on slot at bounding box center [0, 0] width 0 height 0
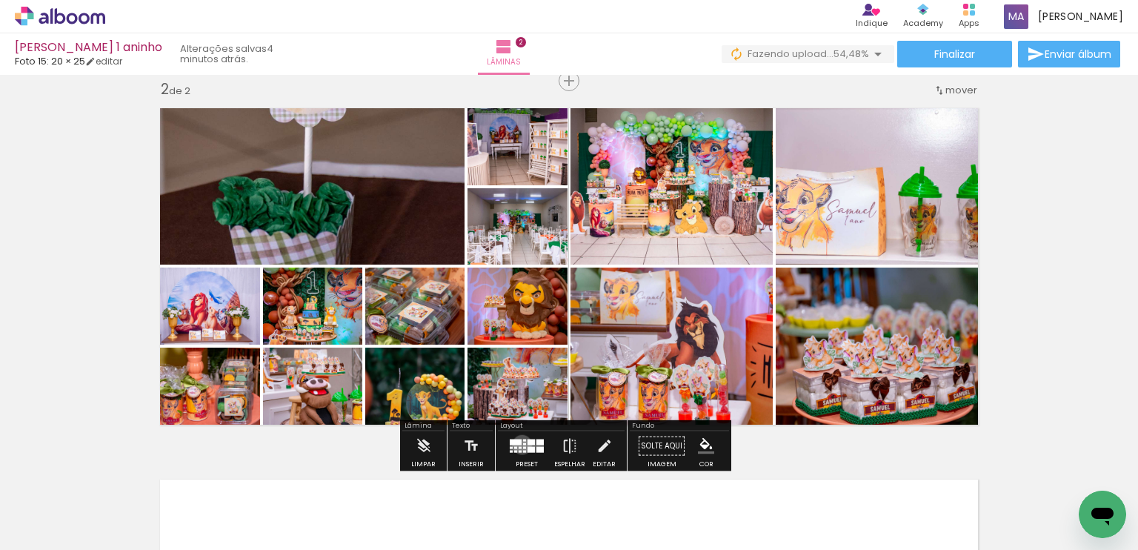
click at [518, 444] on quentale-layouter at bounding box center [527, 445] width 34 height 13
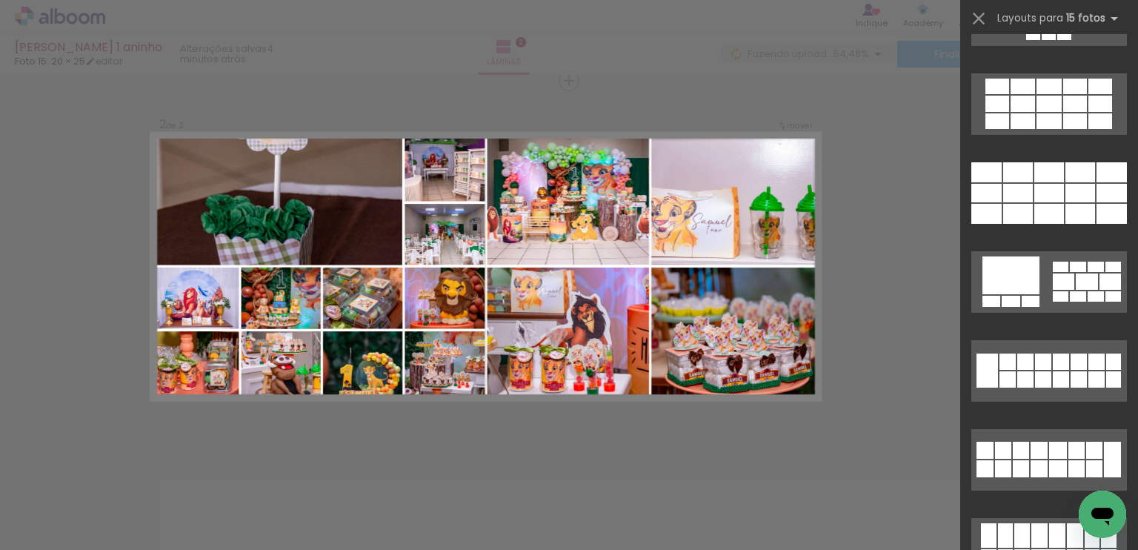
scroll to position [237, 0]
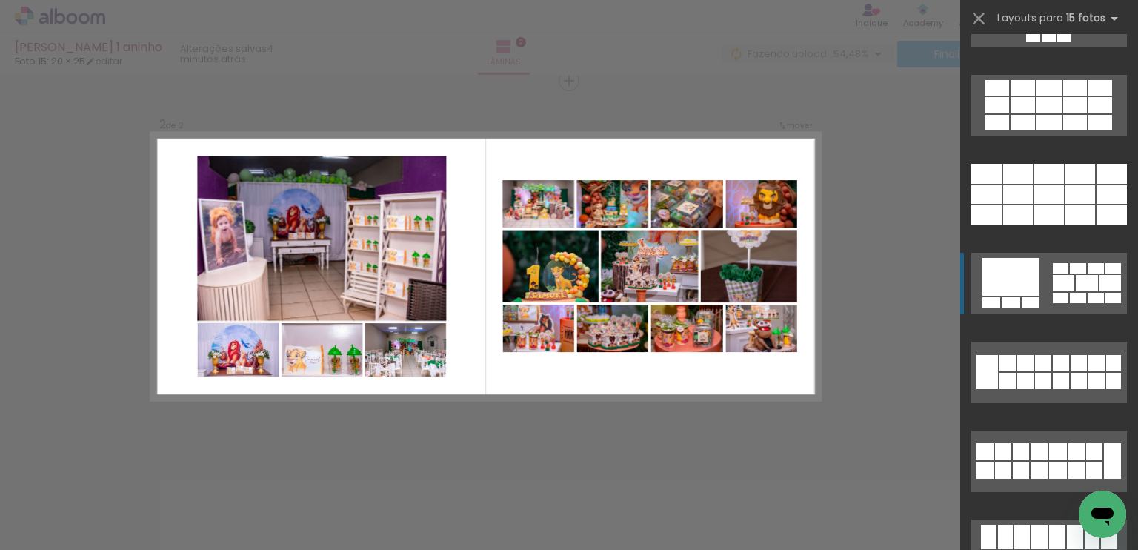
click at [1043, 285] on quentale-layouter at bounding box center [1049, 283] width 156 height 61
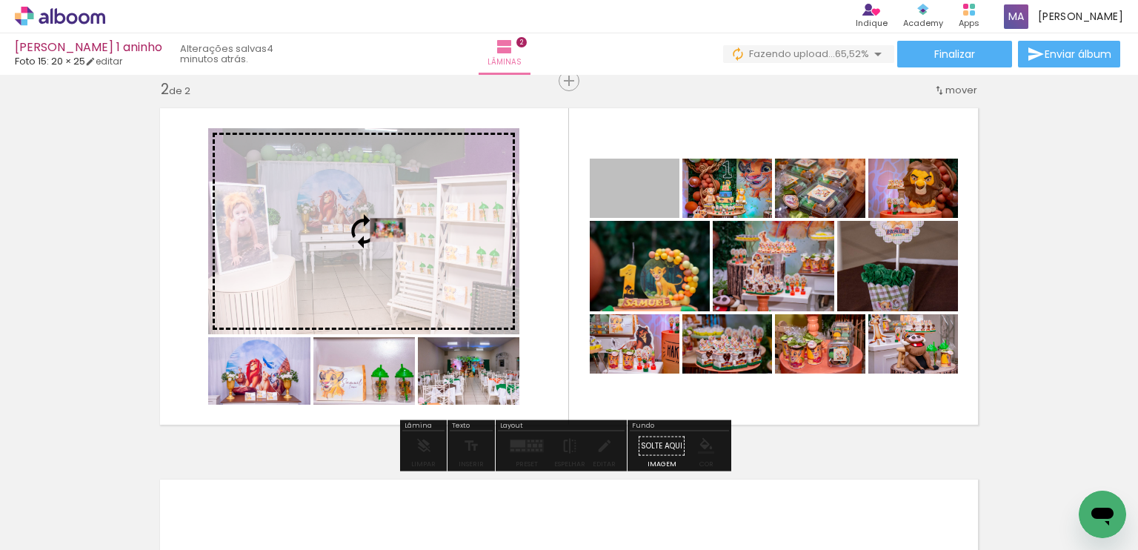
drag, startPoint x: 632, startPoint y: 203, endPoint x: 382, endPoint y: 230, distance: 251.7
click at [0, 0] on slot at bounding box center [0, 0] width 0 height 0
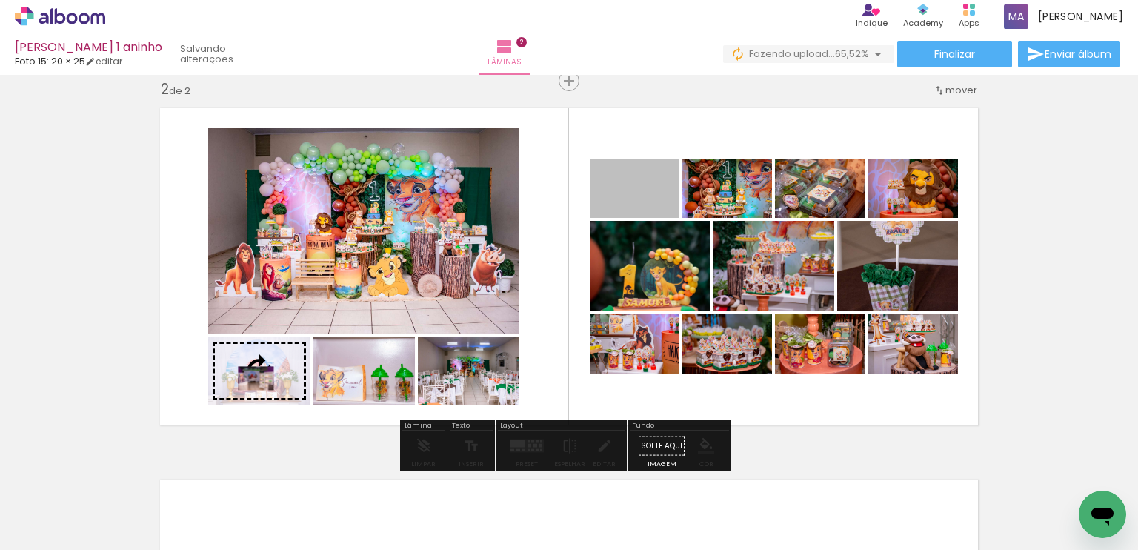
drag, startPoint x: 636, startPoint y: 202, endPoint x: 250, endPoint y: 378, distance: 423.9
click at [0, 0] on slot at bounding box center [0, 0] width 0 height 0
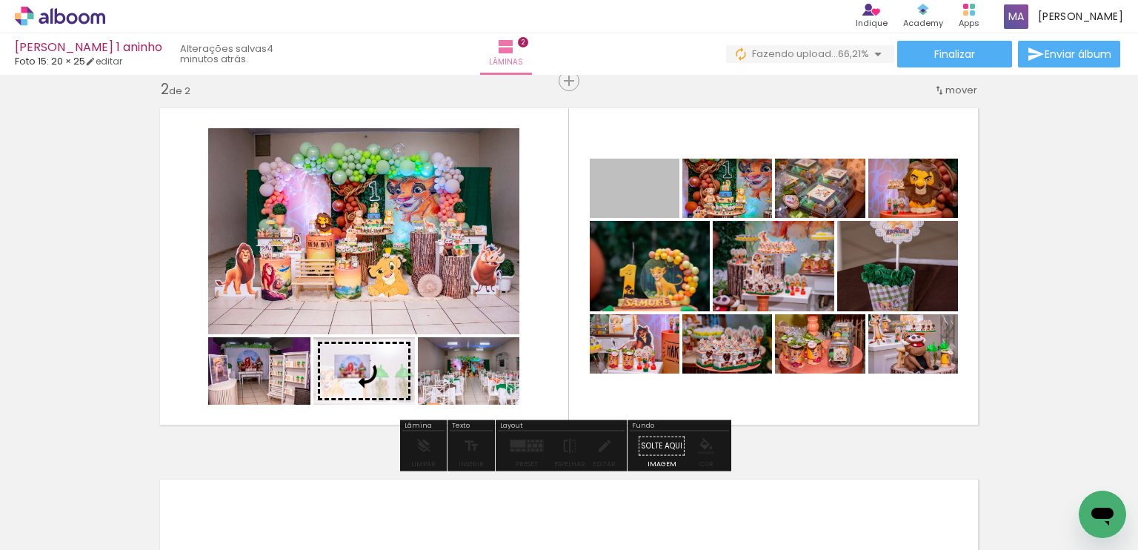
drag, startPoint x: 607, startPoint y: 195, endPoint x: 345, endPoint y: 366, distance: 313.0
click at [0, 0] on slot at bounding box center [0, 0] width 0 height 0
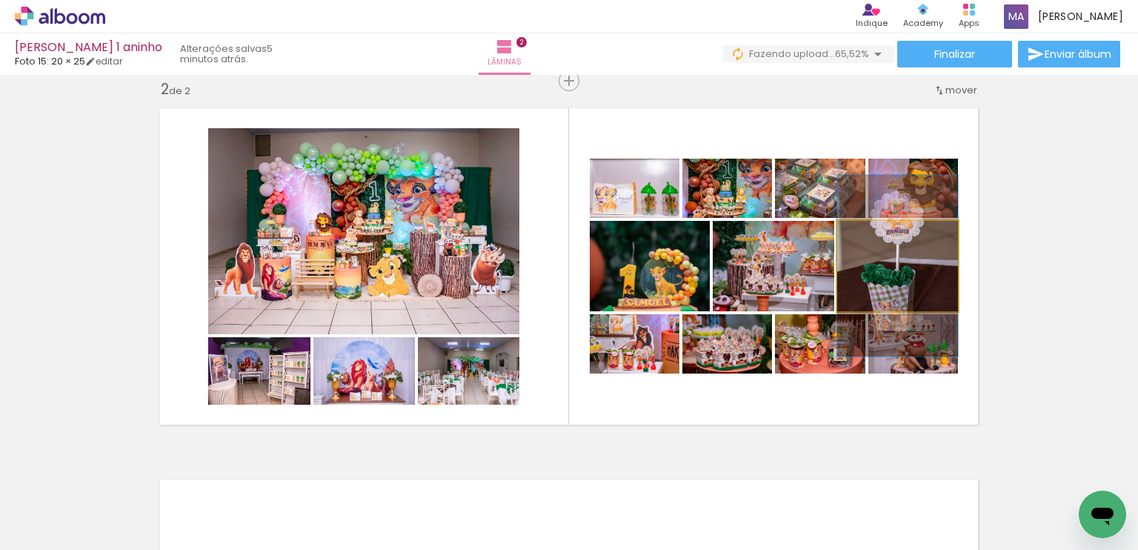
click at [905, 301] on quentale-photo at bounding box center [897, 266] width 121 height 90
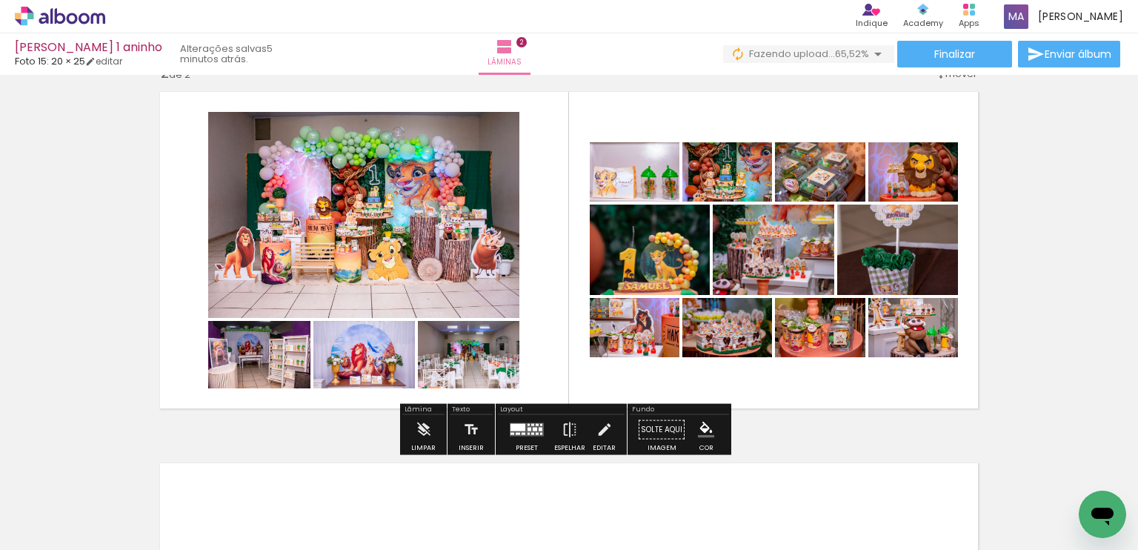
scroll to position [390, 0]
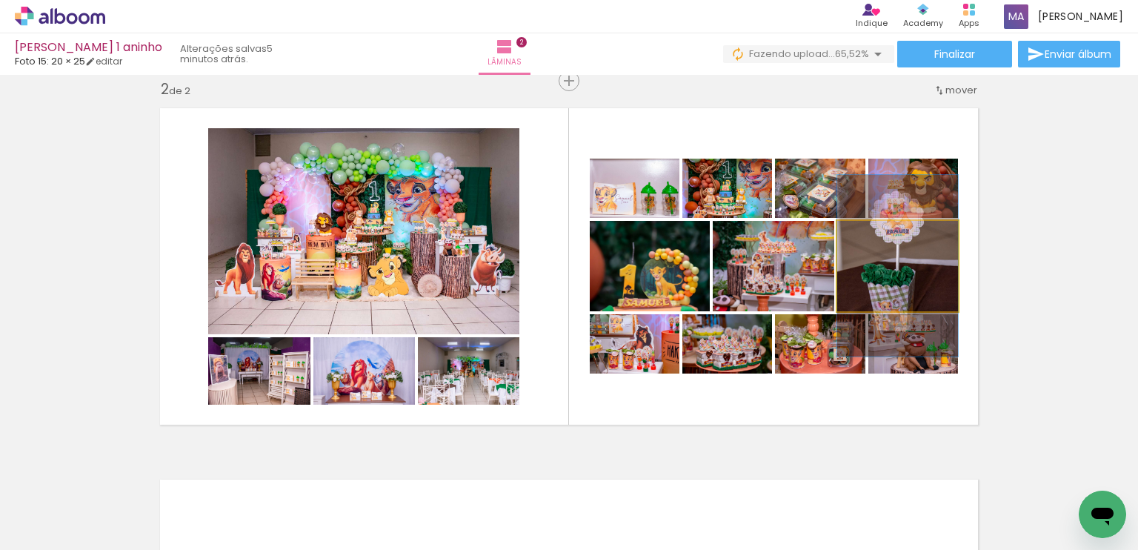
click at [906, 290] on quentale-photo at bounding box center [897, 266] width 121 height 90
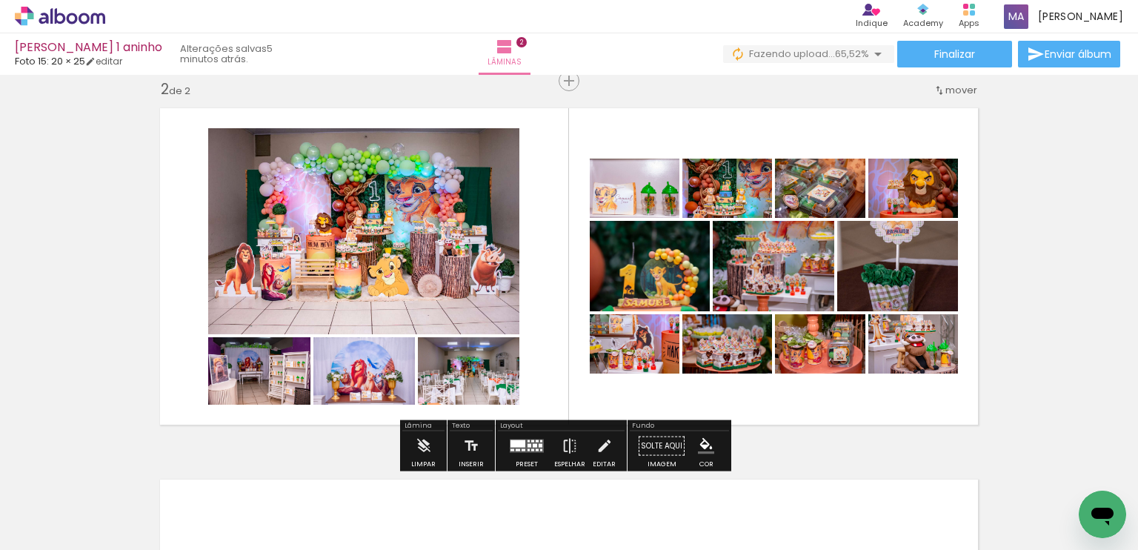
click at [876, 261] on div at bounding box center [884, 259] width 18 height 15
drag, startPoint x: 876, startPoint y: 261, endPoint x: 912, endPoint y: 247, distance: 39.2
click at [912, 247] on div at bounding box center [901, 236] width 58 height 24
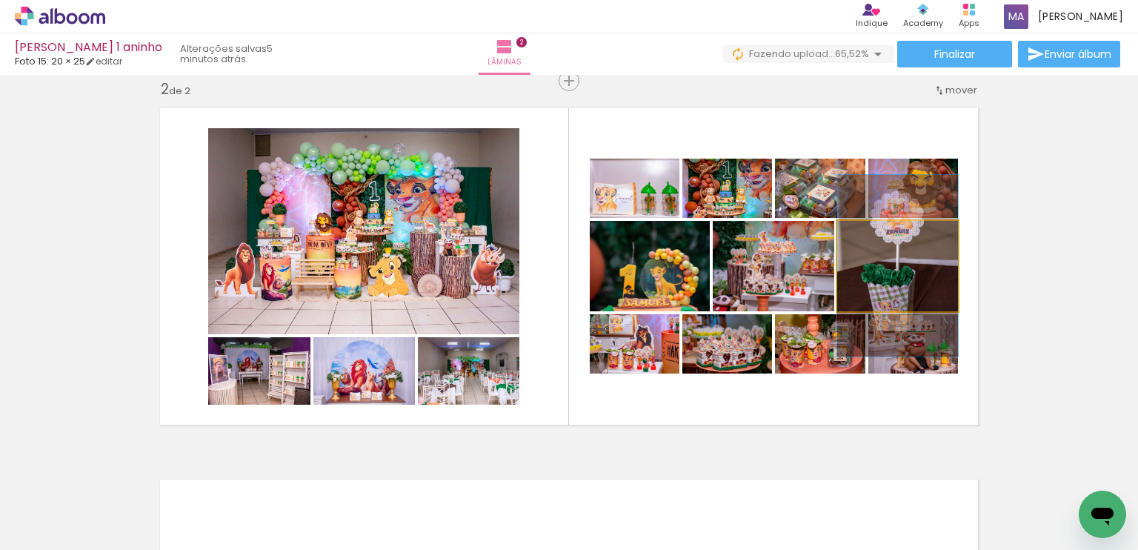
drag, startPoint x: 906, startPoint y: 235, endPoint x: 829, endPoint y: 236, distance: 77.0
type paper-slider "100"
click at [829, 236] on quentale-layouter at bounding box center [568, 266] width 835 height 334
click at [917, 281] on quentale-photo at bounding box center [897, 266] width 121 height 90
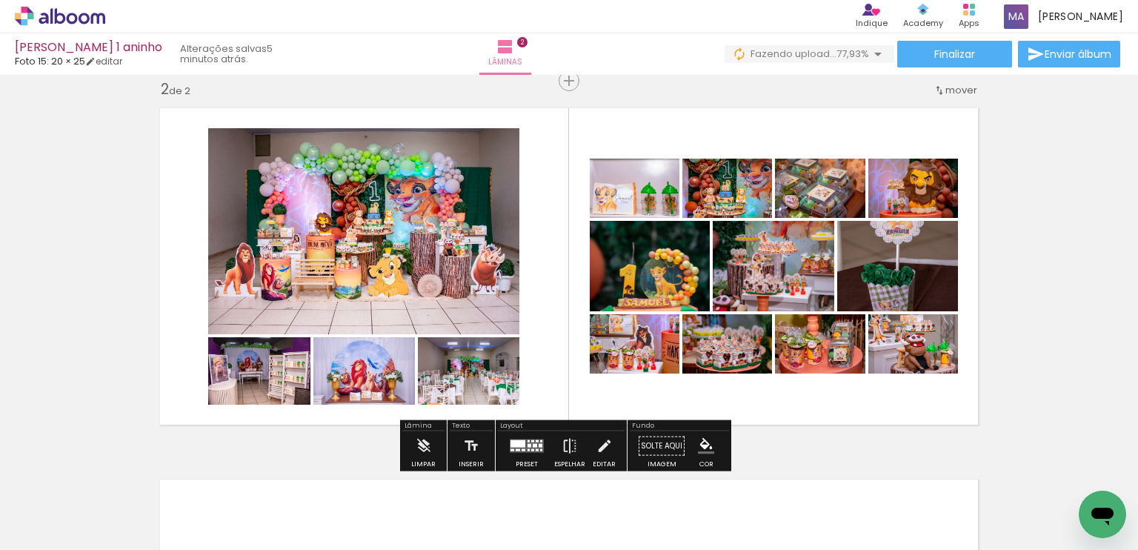
click at [629, 193] on div at bounding box center [637, 197] width 18 height 15
click at [656, 209] on quentale-photo at bounding box center [634, 187] width 90 height 59
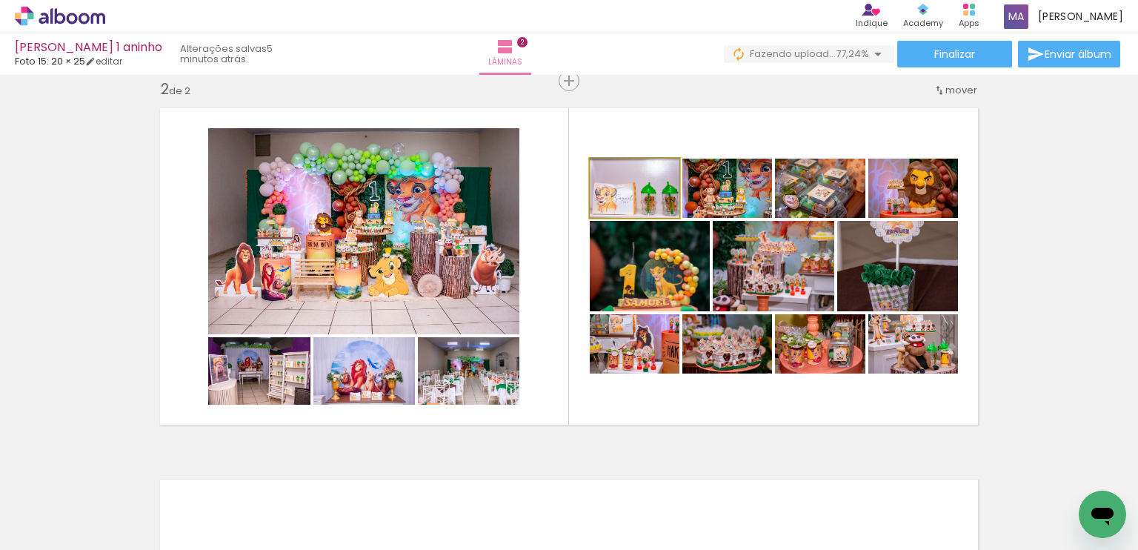
click at [589, 161] on quentale-photo at bounding box center [634, 187] width 90 height 59
drag, startPoint x: 586, startPoint y: 161, endPoint x: 589, endPoint y: 136, distance: 25.4
click at [589, 136] on quentale-layouter at bounding box center [568, 266] width 835 height 334
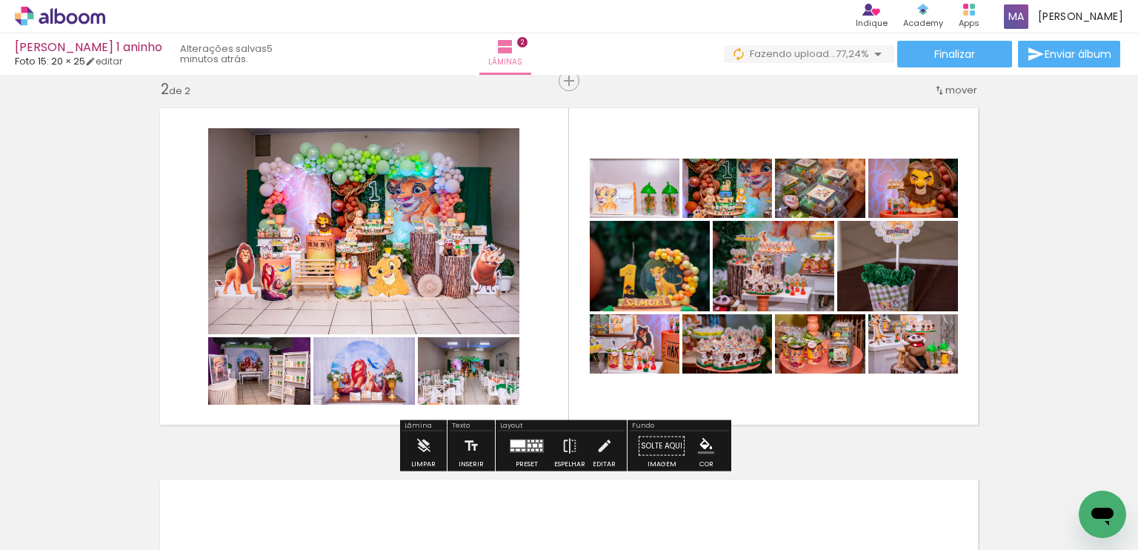
click at [598, 167] on iron-icon at bounding box center [604, 174] width 12 height 15
click at [598, 174] on iron-icon at bounding box center [604, 174] width 12 height 15
click at [565, 449] on iron-icon at bounding box center [569, 446] width 16 height 30
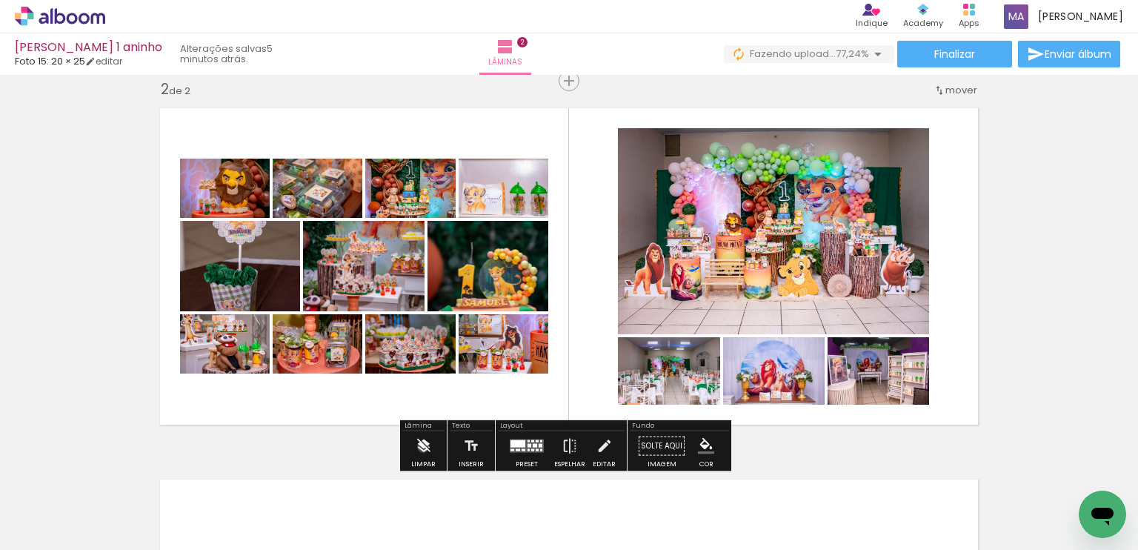
click at [423, 446] on iron-icon at bounding box center [423, 446] width 16 height 30
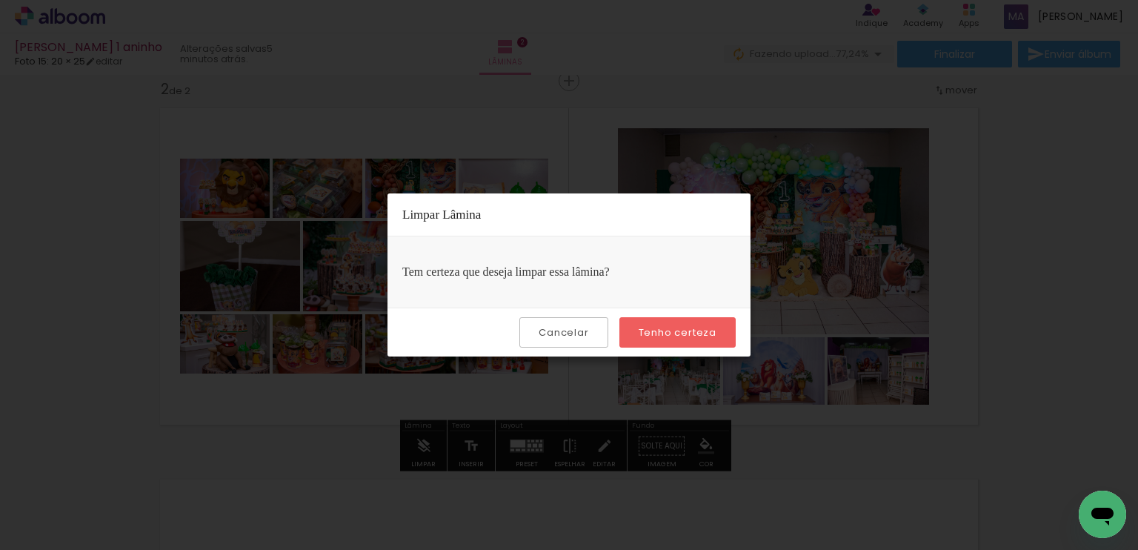
click at [0, 0] on slot "Cancelar" at bounding box center [0, 0] width 0 height 0
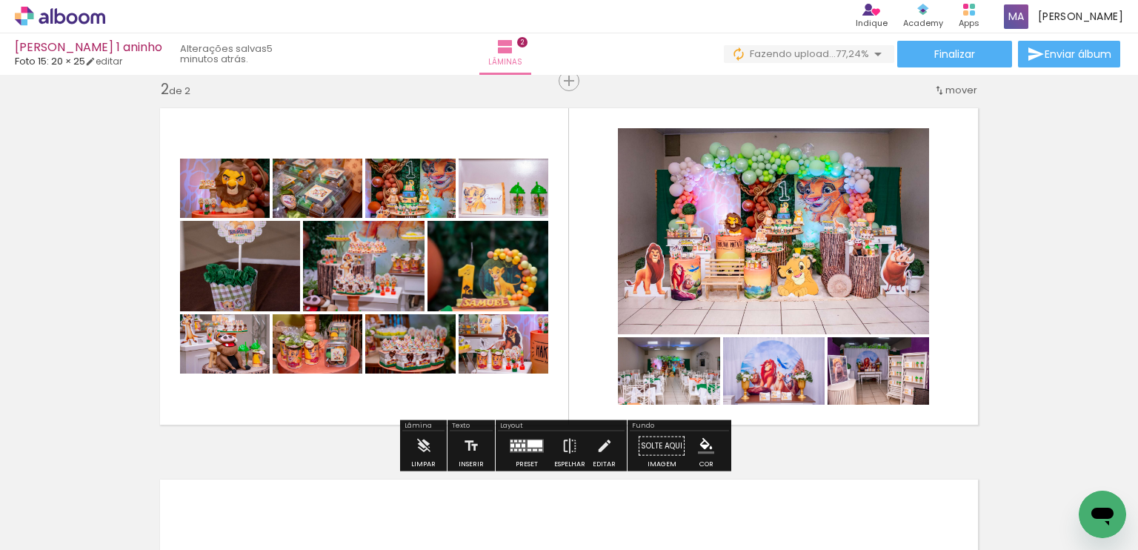
drag, startPoint x: 554, startPoint y: 193, endPoint x: 285, endPoint y: 360, distance: 316.3
click at [285, 360] on quentale-layouter at bounding box center [568, 266] width 835 height 334
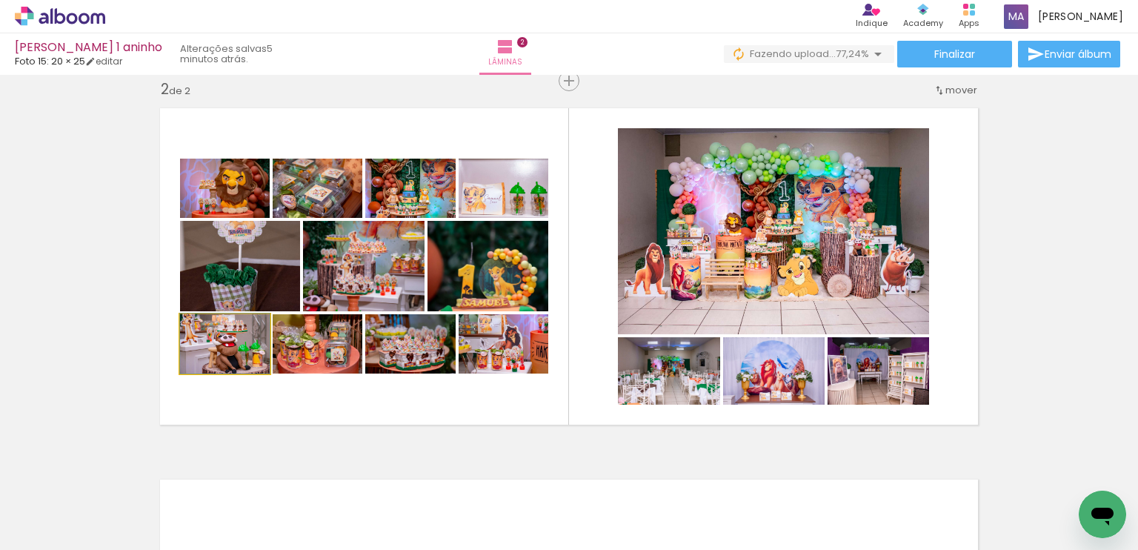
click at [241, 356] on quentale-photo at bounding box center [225, 343] width 90 height 59
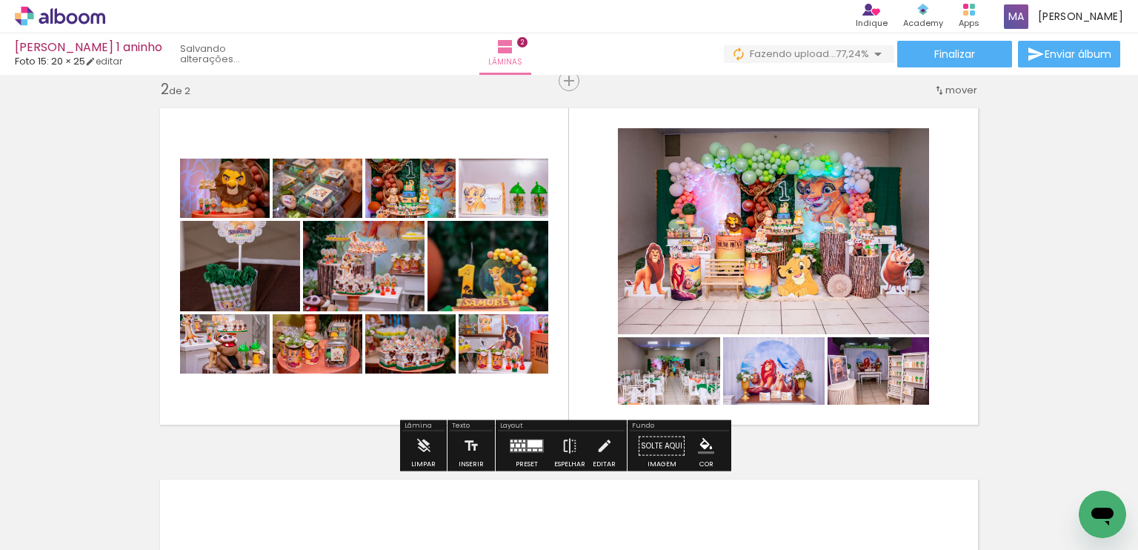
click at [243, 358] on quentale-photo at bounding box center [225, 343] width 90 height 59
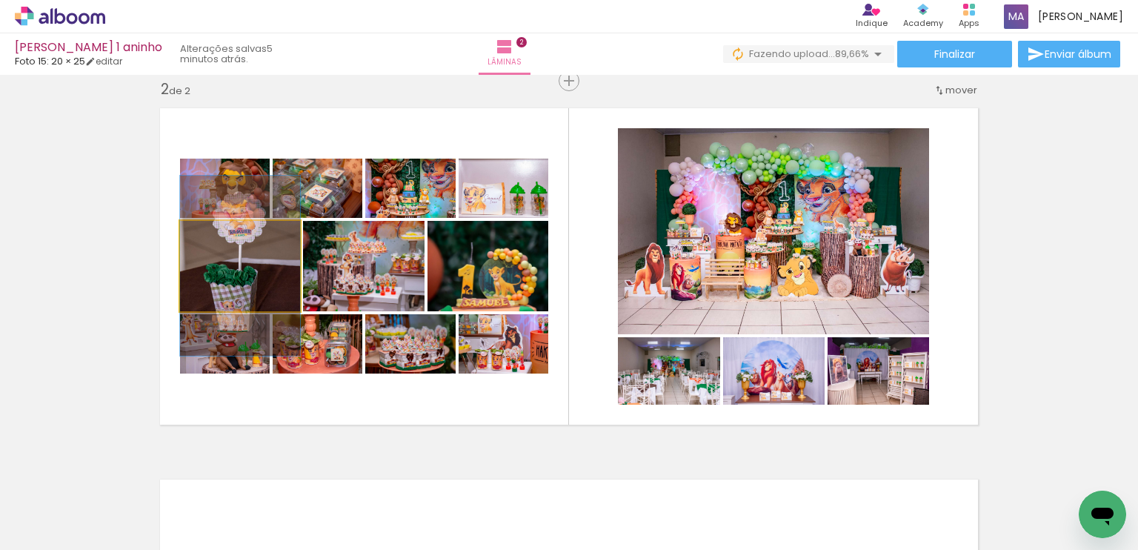
click at [275, 295] on quentale-photo at bounding box center [240, 266] width 120 height 90
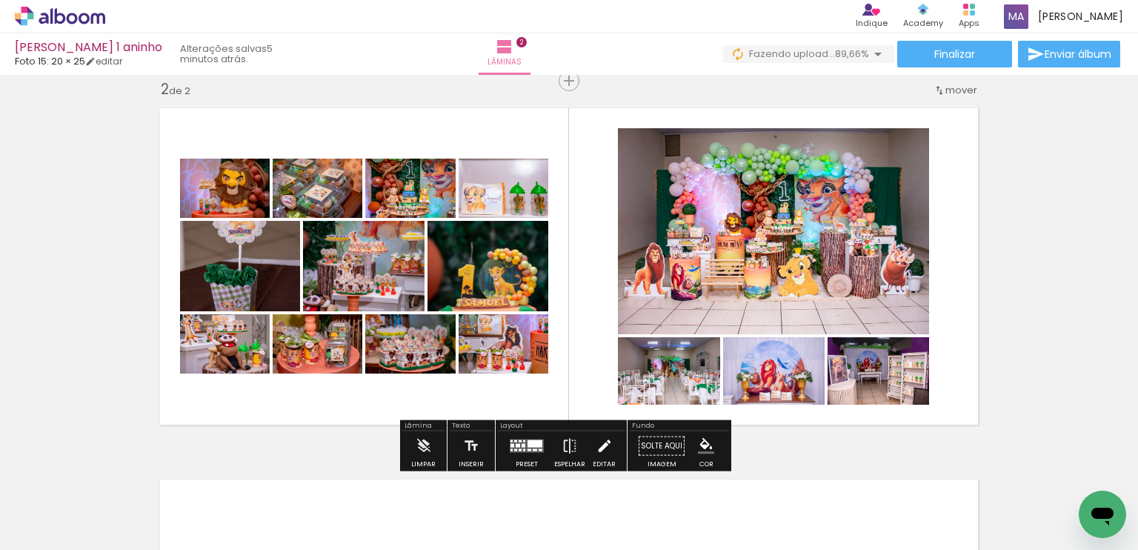
click at [598, 442] on iron-icon at bounding box center [604, 446] width 16 height 30
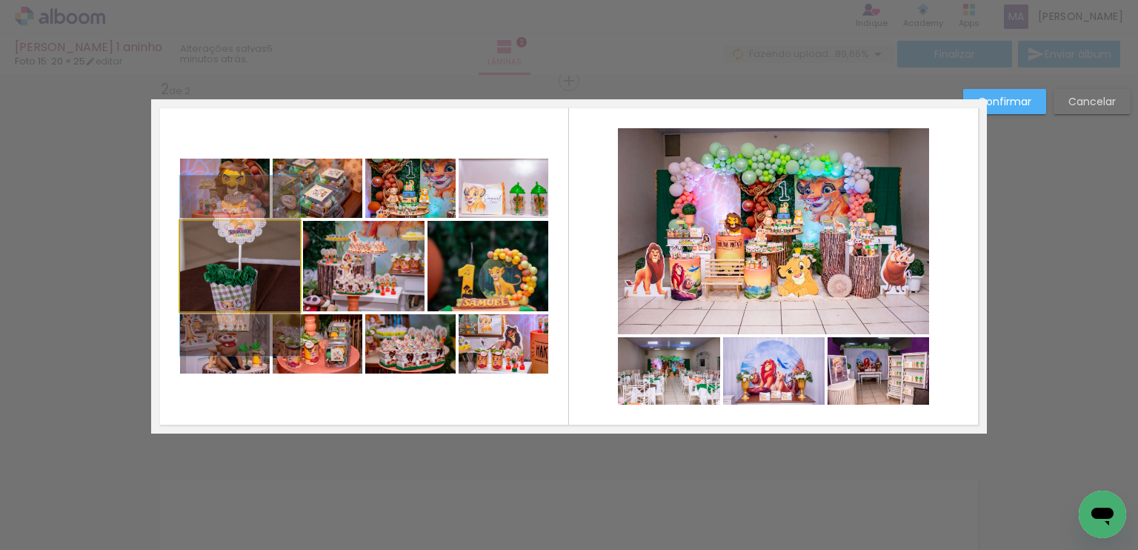
click at [253, 288] on quentale-photo at bounding box center [240, 266] width 120 height 90
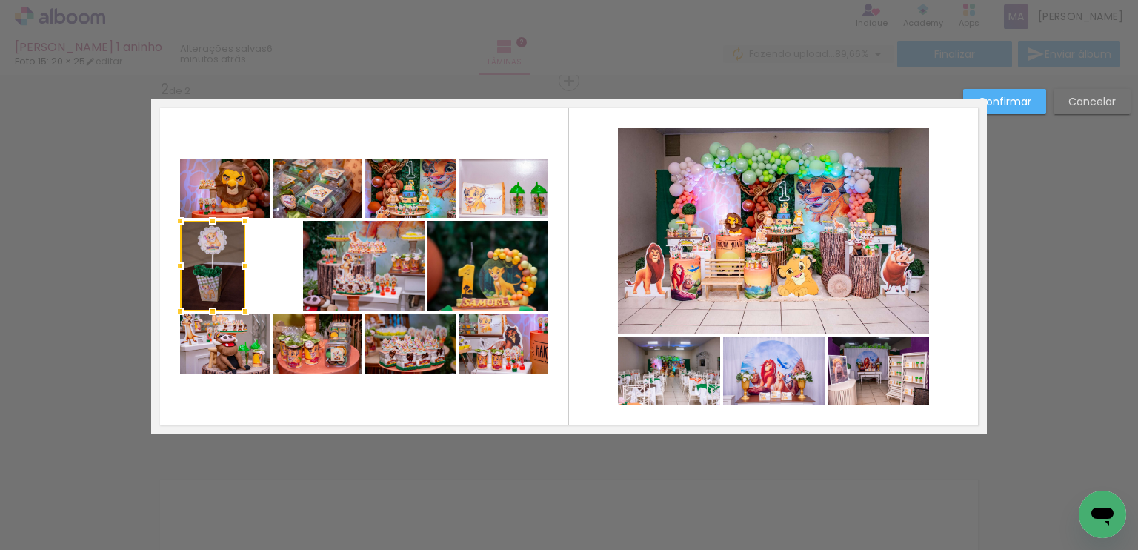
drag, startPoint x: 293, startPoint y: 265, endPoint x: 237, endPoint y: 264, distance: 55.5
click at [237, 264] on div at bounding box center [245, 266] width 30 height 30
click at [318, 264] on quentale-photo at bounding box center [363, 266] width 121 height 90
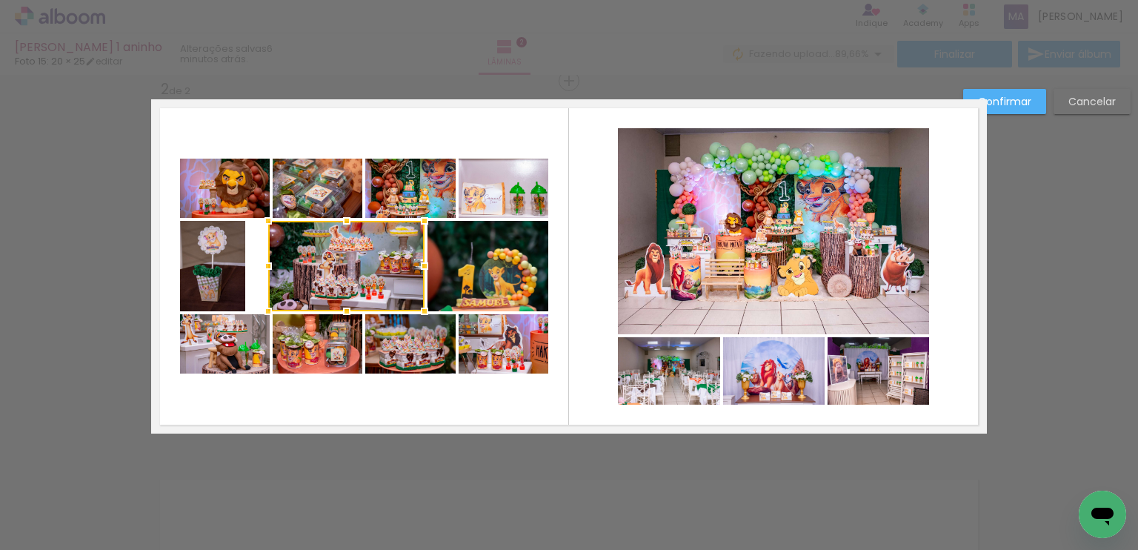
drag, startPoint x: 302, startPoint y: 265, endPoint x: 267, endPoint y: 265, distance: 34.8
click at [267, 265] on div at bounding box center [268, 266] width 30 height 30
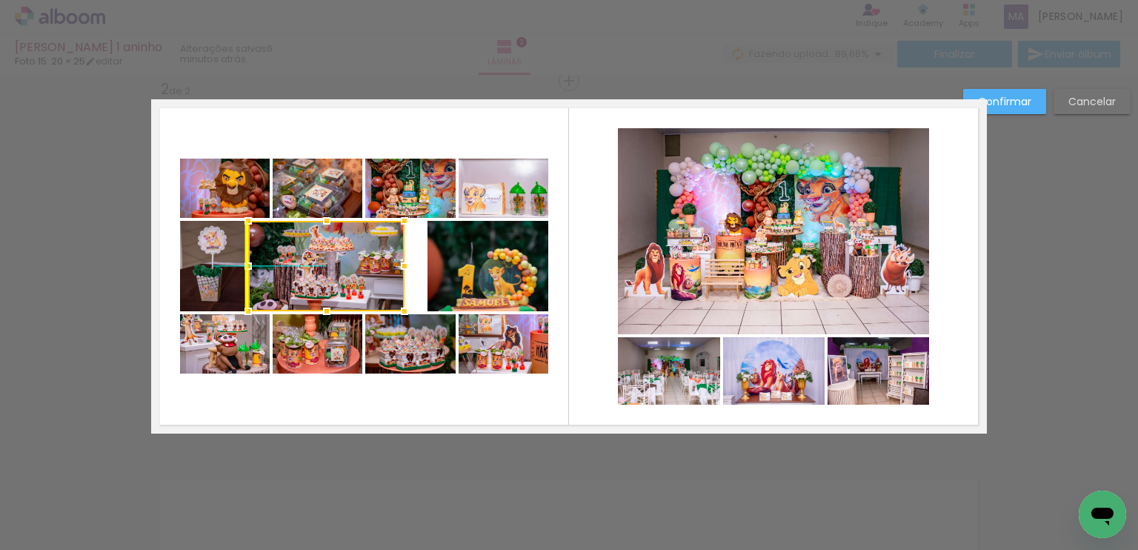
drag, startPoint x: 352, startPoint y: 275, endPoint x: 338, endPoint y: 273, distance: 14.2
click at [338, 273] on div at bounding box center [326, 266] width 156 height 90
drag, startPoint x: 495, startPoint y: 363, endPoint x: 502, endPoint y: 346, distance: 18.6
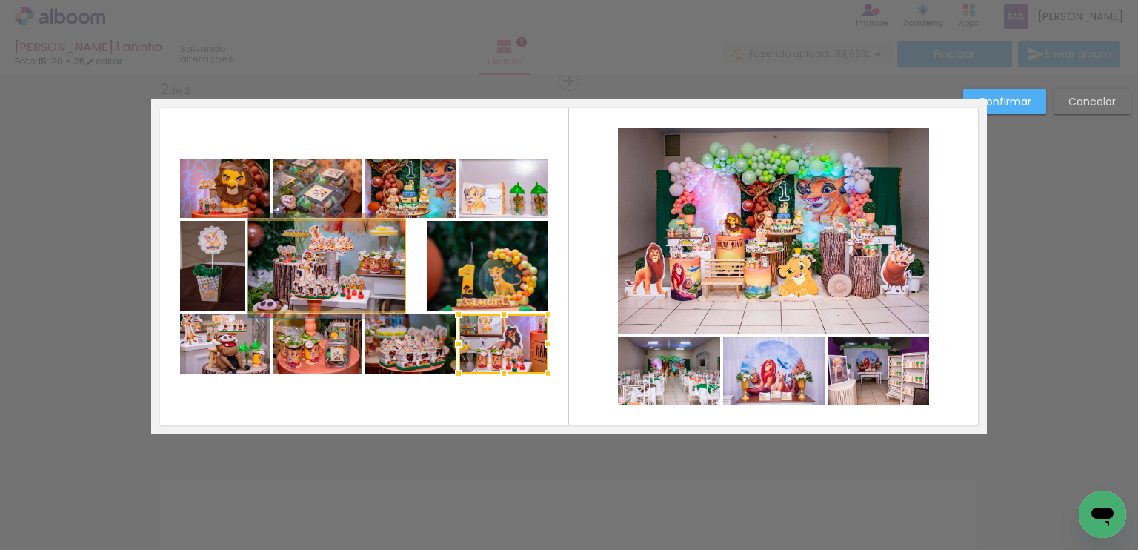
click at [359, 293] on quentale-photo at bounding box center [326, 266] width 156 height 90
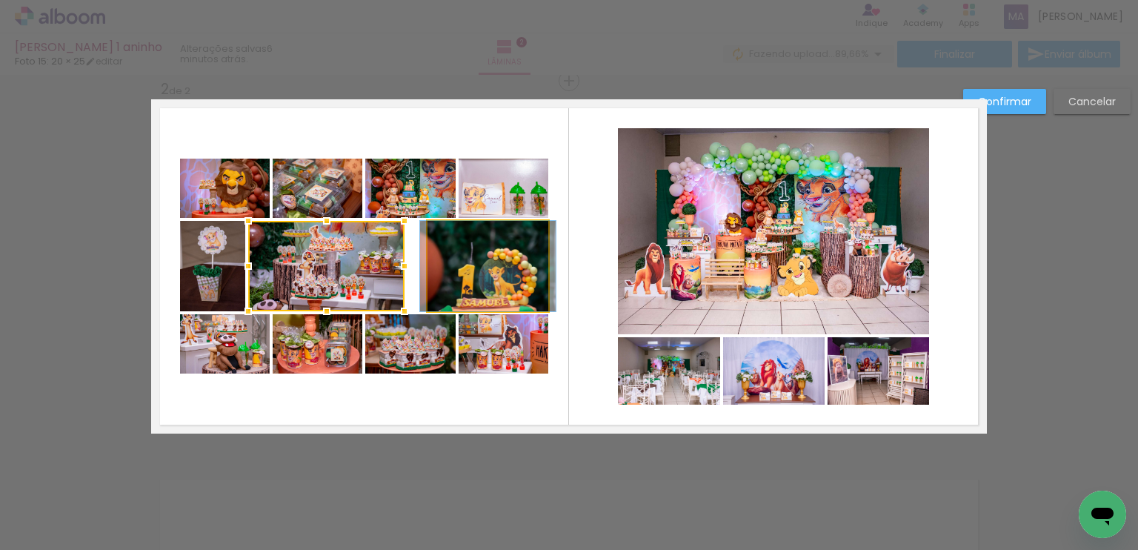
click at [446, 271] on quentale-photo at bounding box center [487, 266] width 121 height 90
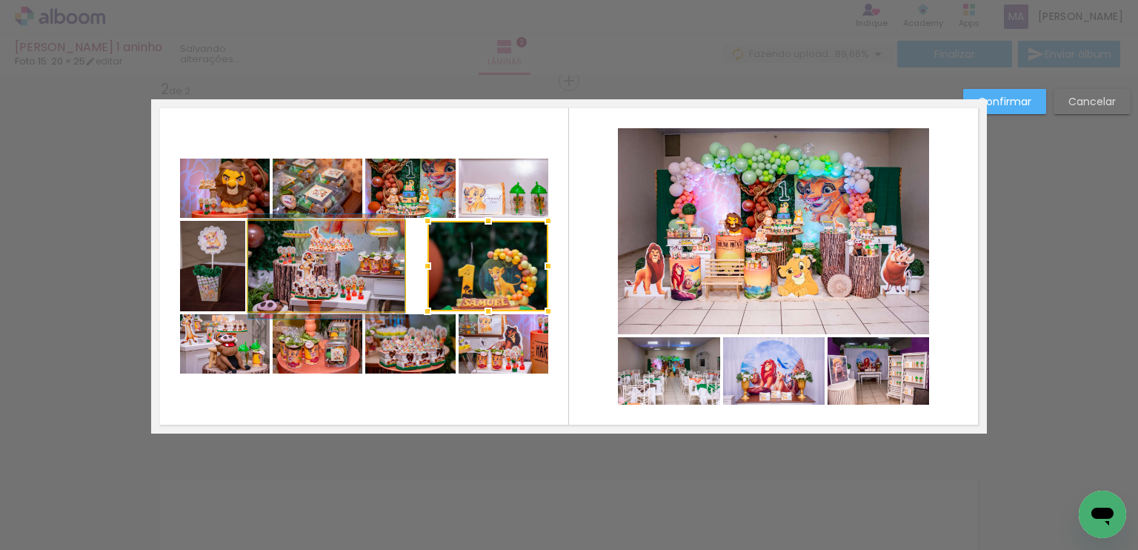
drag, startPoint x: 370, startPoint y: 281, endPoint x: 388, endPoint y: 282, distance: 17.8
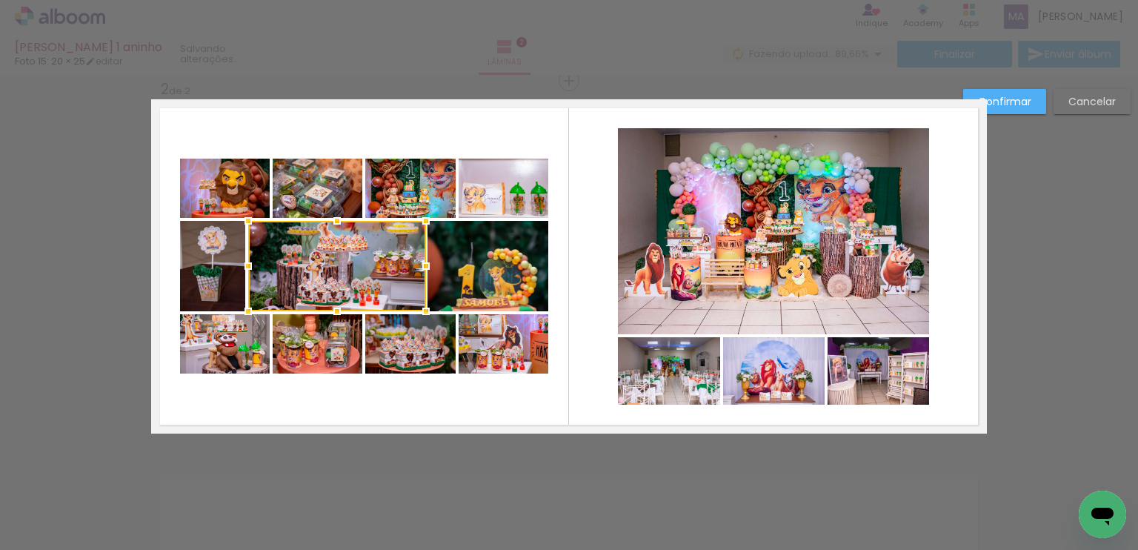
drag, startPoint x: 397, startPoint y: 270, endPoint x: 414, endPoint y: 269, distance: 17.1
click at [414, 269] on div at bounding box center [426, 266] width 30 height 30
click at [381, 265] on div at bounding box center [337, 266] width 178 height 90
click at [367, 269] on div at bounding box center [337, 266] width 178 height 90
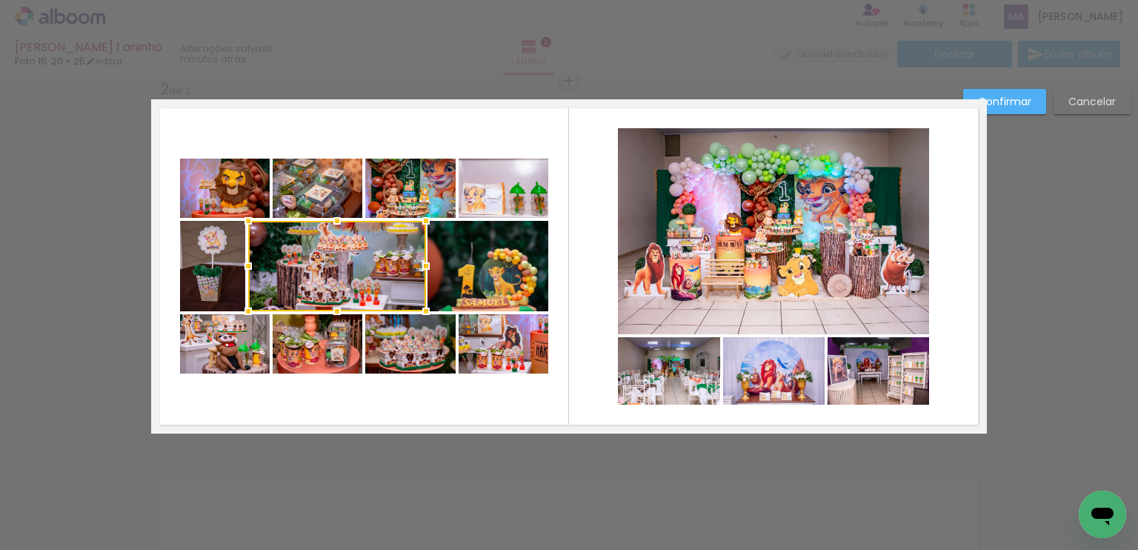
click at [309, 261] on div at bounding box center [337, 266] width 178 height 90
click at [85, 290] on div "Confirmar Cancelar" at bounding box center [569, 259] width 1138 height 1149
click at [473, 123] on quentale-layouter at bounding box center [568, 266] width 835 height 334
click at [361, 240] on quentale-photo at bounding box center [337, 266] width 178 height 90
click at [361, 240] on div at bounding box center [337, 266] width 178 height 90
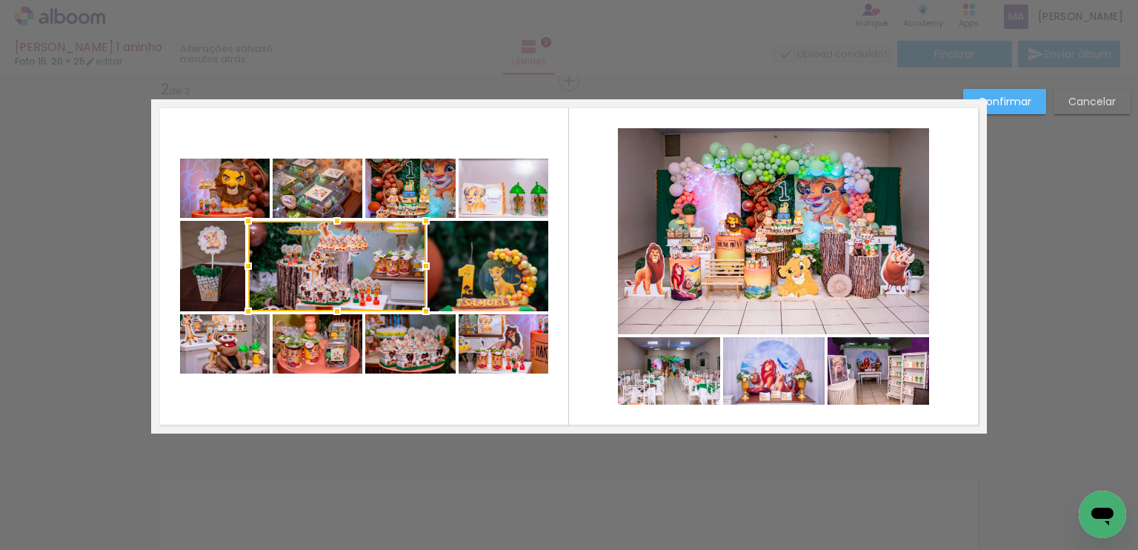
click at [370, 284] on div at bounding box center [337, 266] width 178 height 90
click at [335, 310] on div at bounding box center [337, 311] width 30 height 30
click at [603, 292] on quentale-layouter at bounding box center [568, 266] width 835 height 334
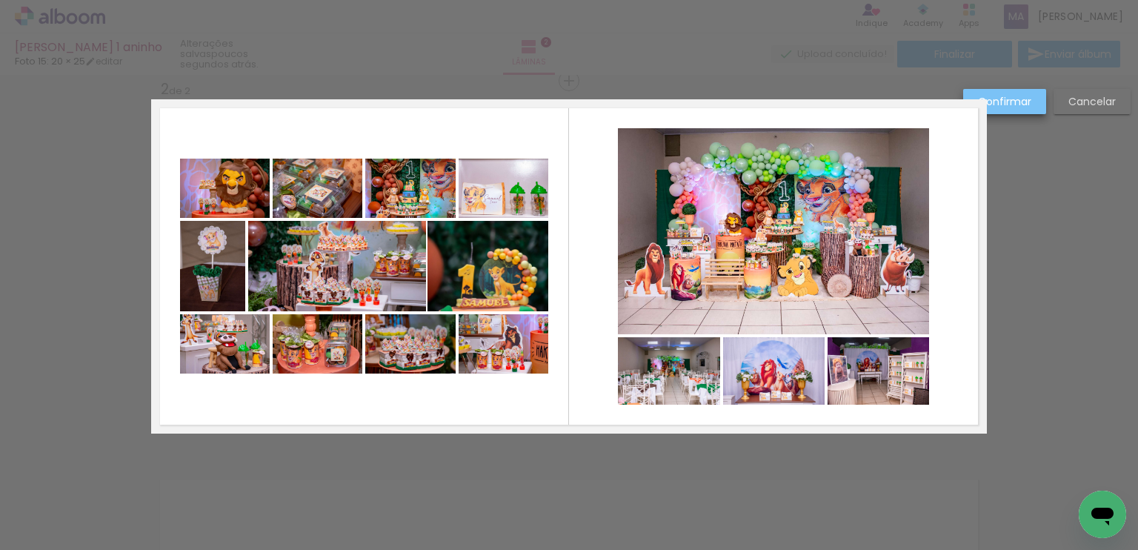
drag, startPoint x: 1006, startPoint y: 102, endPoint x: 389, endPoint y: 263, distance: 637.5
click at [390, 262] on div "Inserir lâmina 1 de 2 Inserir lâmina 2 de 2 Confirmar Cancelar" at bounding box center [569, 259] width 1138 height 1149
click at [390, 271] on quentale-photo at bounding box center [337, 266] width 178 height 90
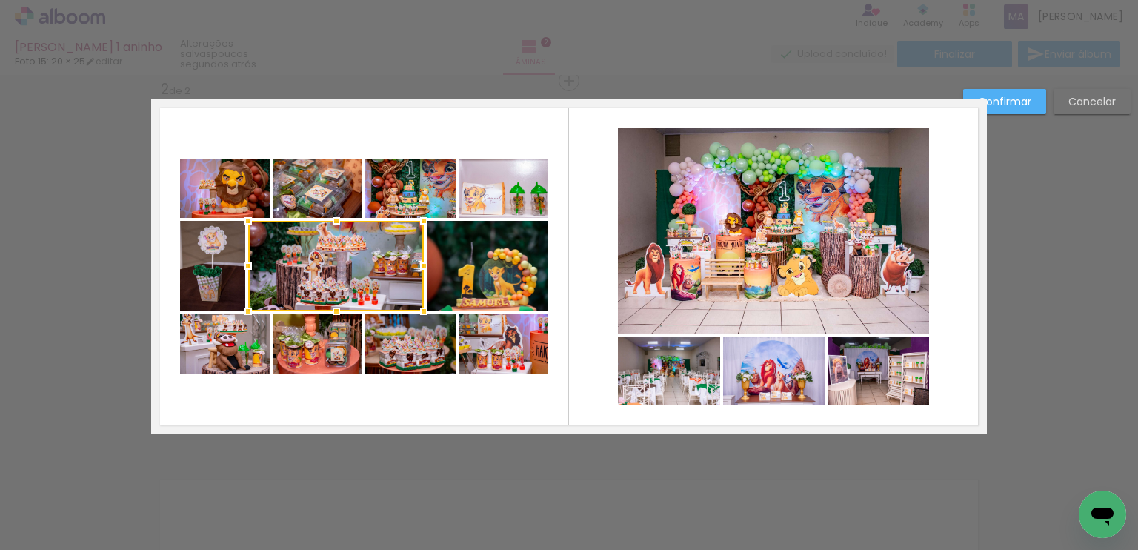
click at [413, 269] on div at bounding box center [424, 266] width 30 height 30
click at [245, 264] on div at bounding box center [251, 266] width 30 height 30
click at [955, 170] on quentale-layouter at bounding box center [568, 266] width 835 height 334
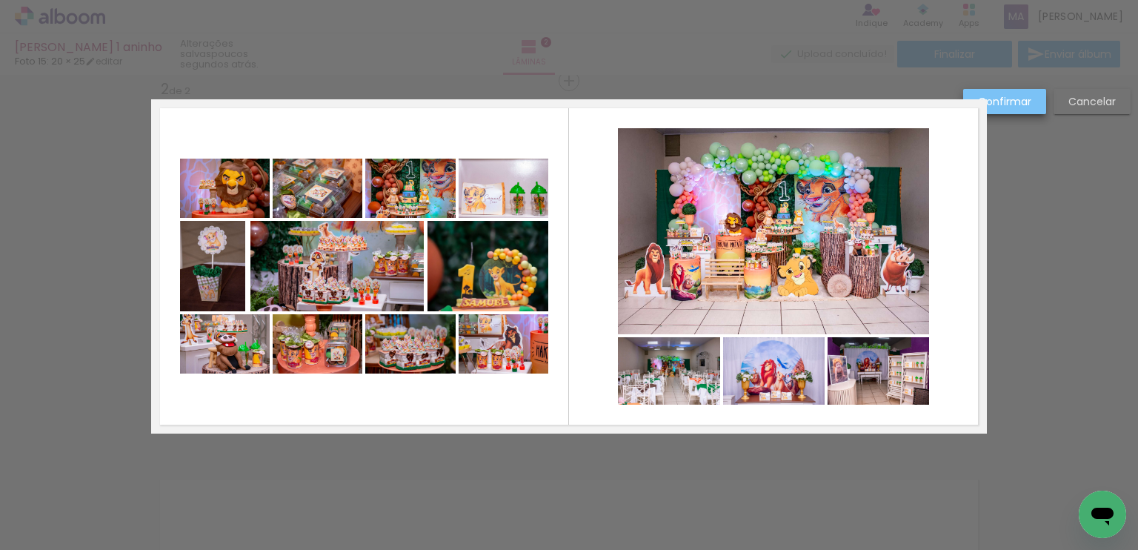
click at [0, 0] on slot "Confirmar" at bounding box center [0, 0] width 0 height 0
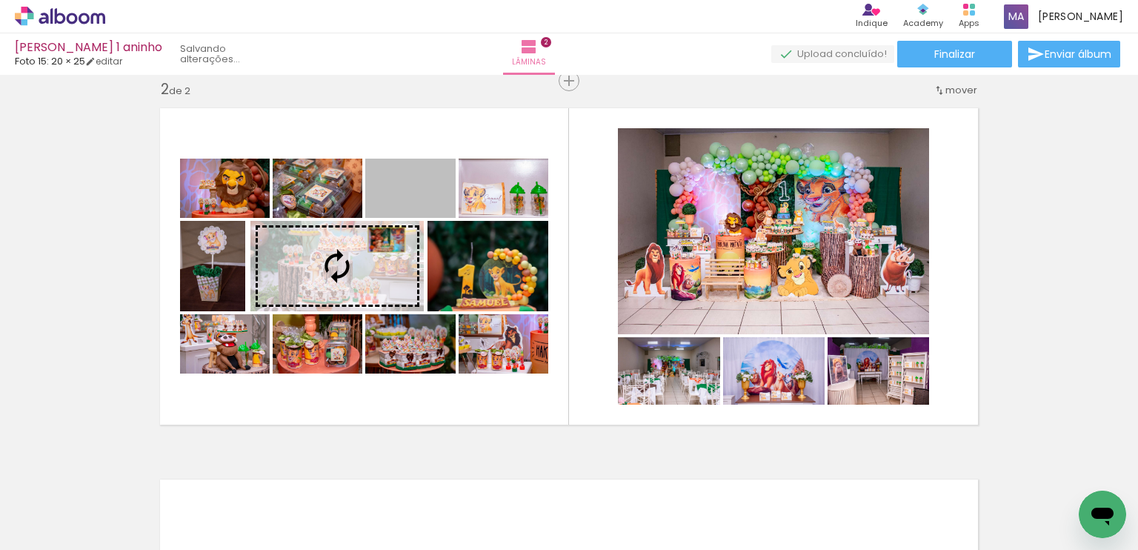
drag, startPoint x: 428, startPoint y: 202, endPoint x: 381, endPoint y: 239, distance: 60.1
click at [0, 0] on slot at bounding box center [0, 0] width 0 height 0
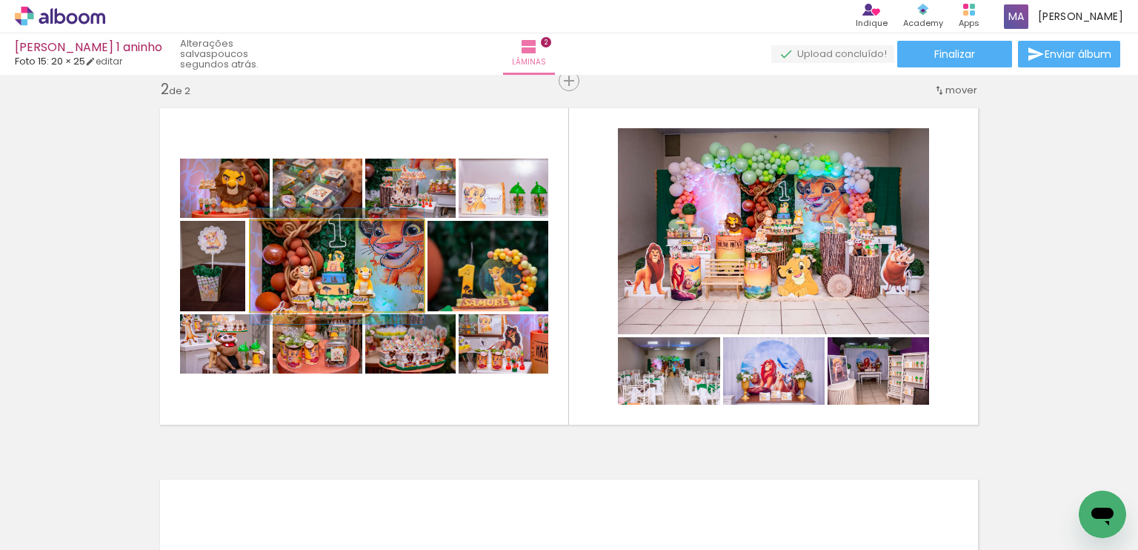
click at [381, 280] on quentale-photo at bounding box center [336, 266] width 173 height 90
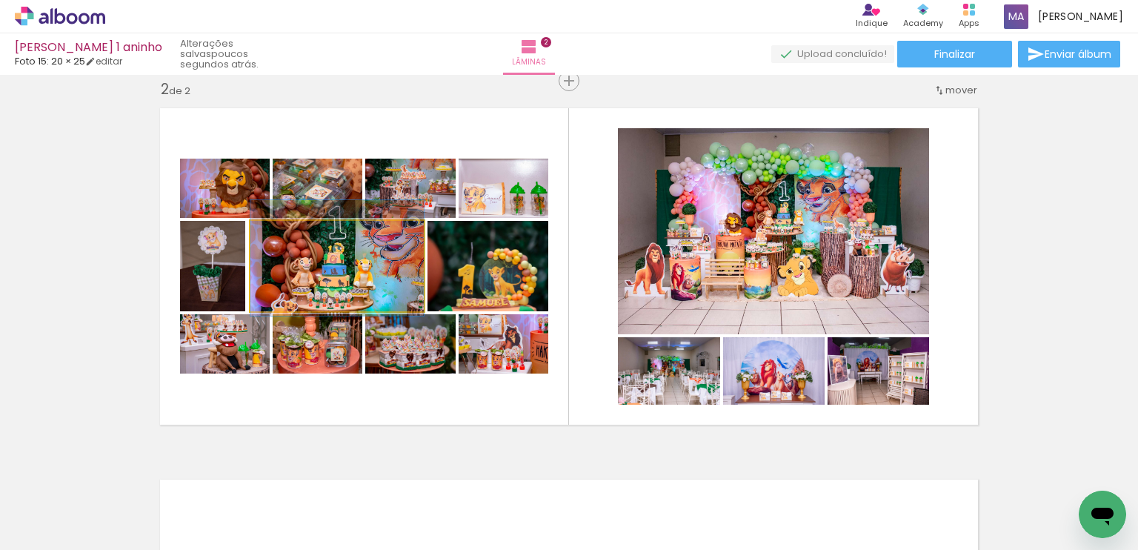
drag, startPoint x: 381, startPoint y: 280, endPoint x: 382, endPoint y: 272, distance: 8.2
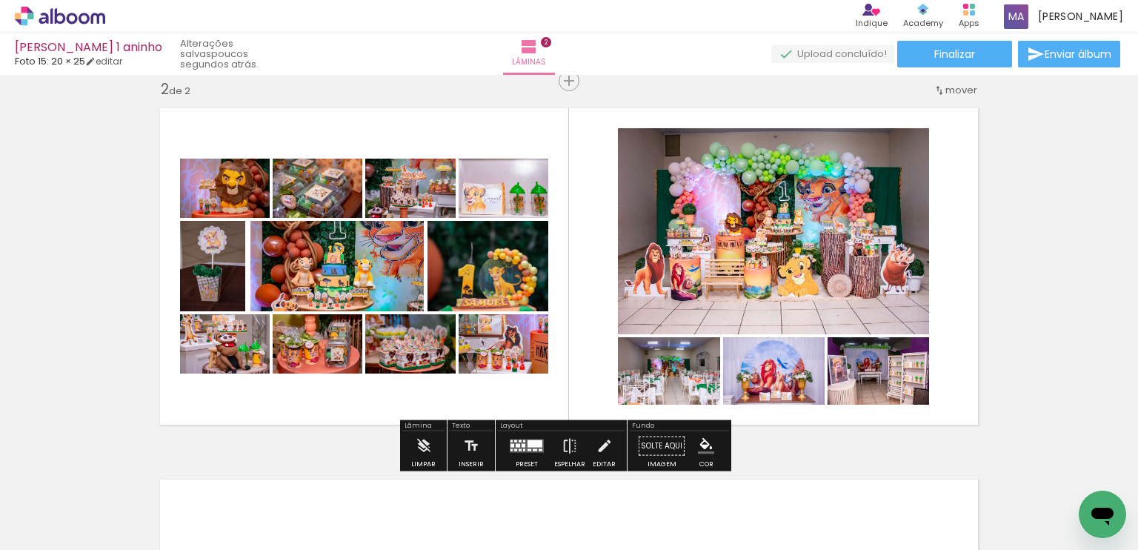
click at [567, 273] on quentale-layouter at bounding box center [568, 266] width 835 height 334
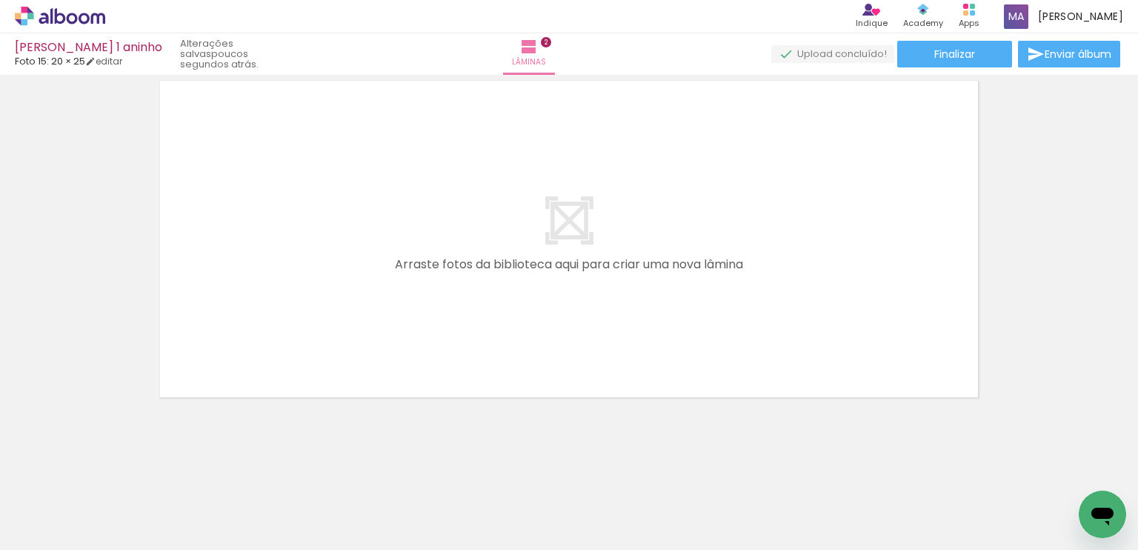
scroll to position [0, 888]
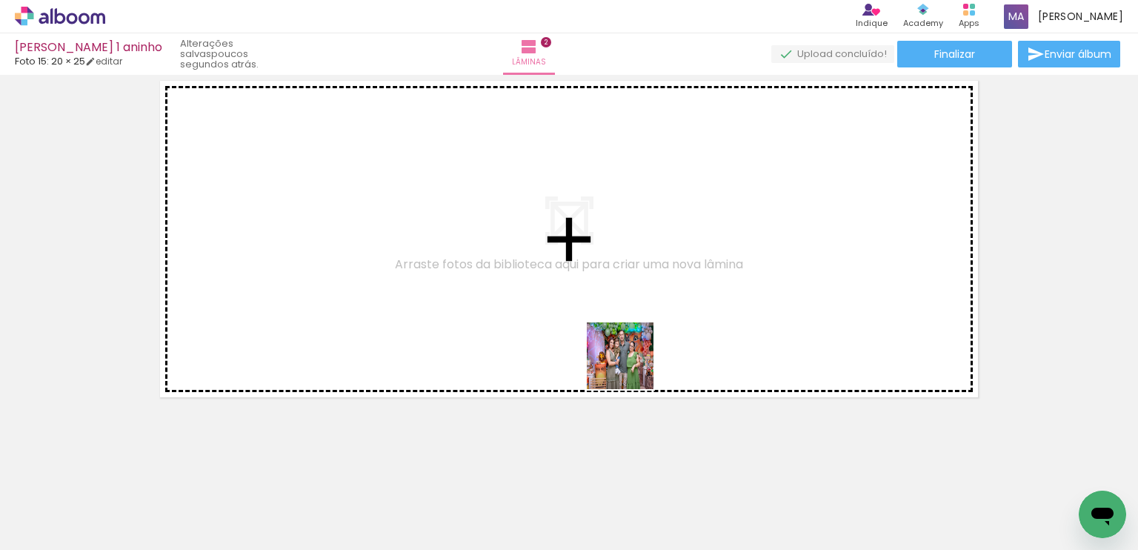
drag, startPoint x: 652, startPoint y: 465, endPoint x: 631, endPoint y: 330, distance: 136.4
click at [631, 330] on quentale-workspace at bounding box center [569, 275] width 1138 height 550
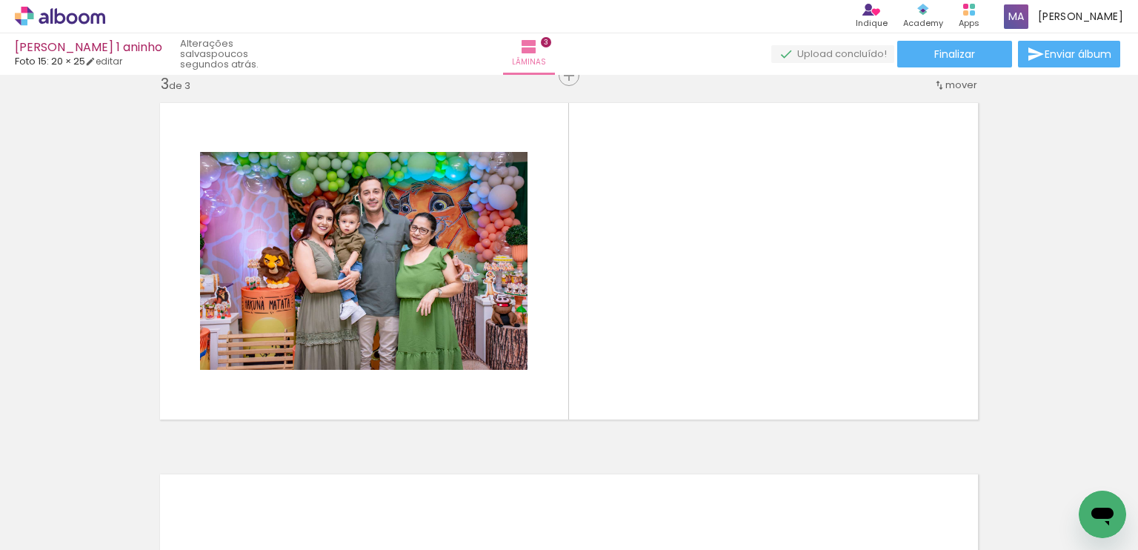
scroll to position [761, 0]
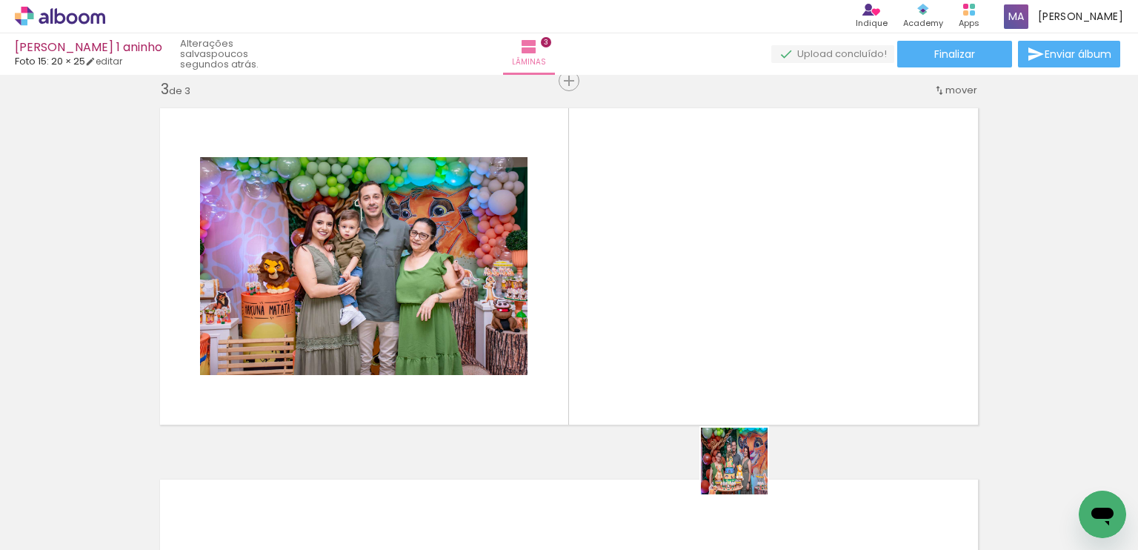
drag, startPoint x: 745, startPoint y: 472, endPoint x: 689, endPoint y: 345, distance: 138.6
click at [689, 345] on quentale-workspace at bounding box center [569, 275] width 1138 height 550
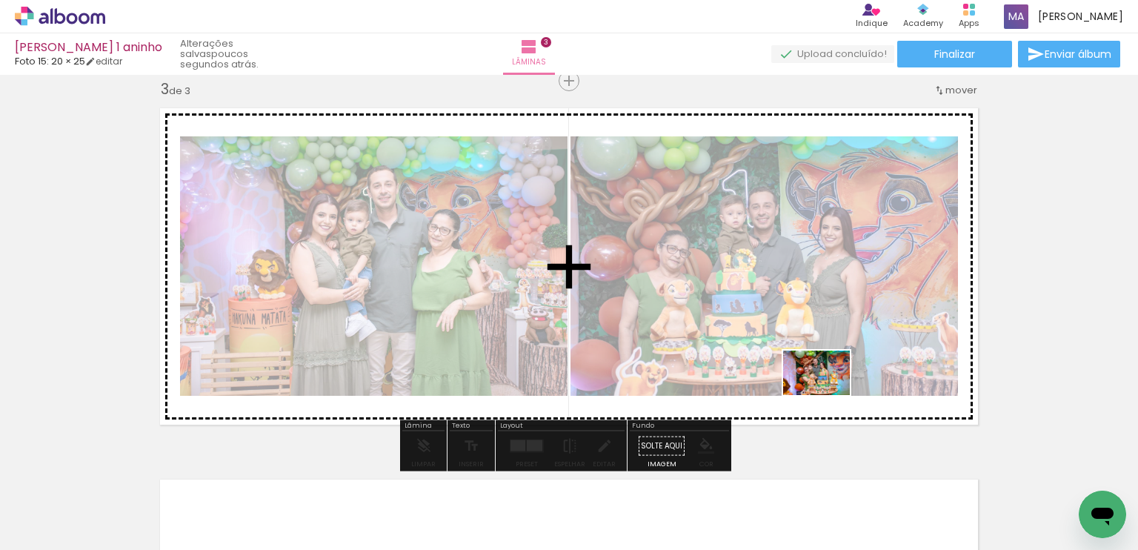
drag, startPoint x: 852, startPoint y: 517, endPoint x: 827, endPoint y: 395, distance: 124.8
click at [827, 395] on quentale-workspace at bounding box center [569, 275] width 1138 height 550
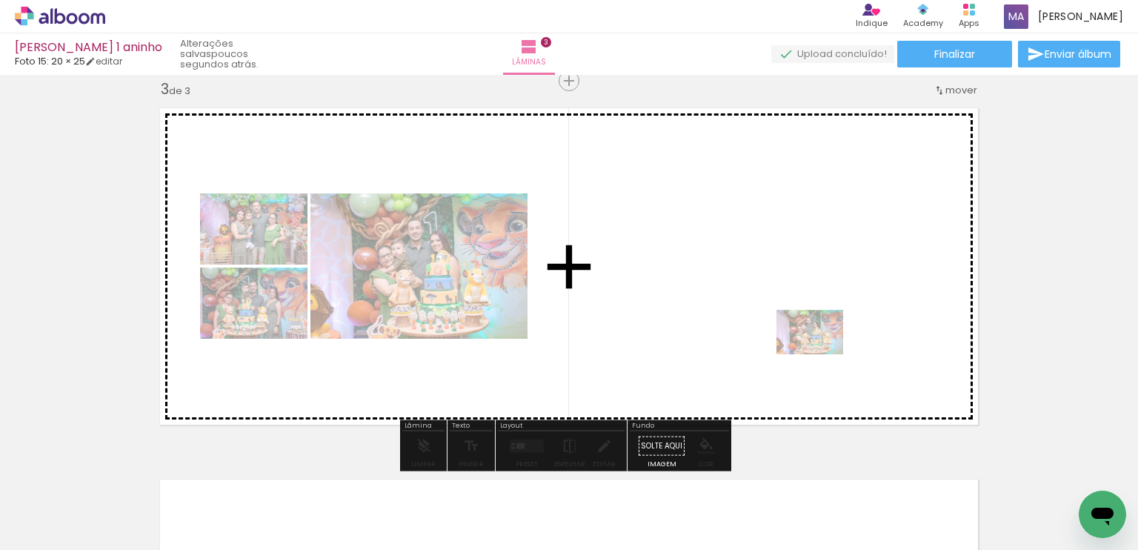
drag, startPoint x: 856, startPoint y: 515, endPoint x: 821, endPoint y: 354, distance: 164.6
click at [821, 354] on quentale-workspace at bounding box center [569, 275] width 1138 height 550
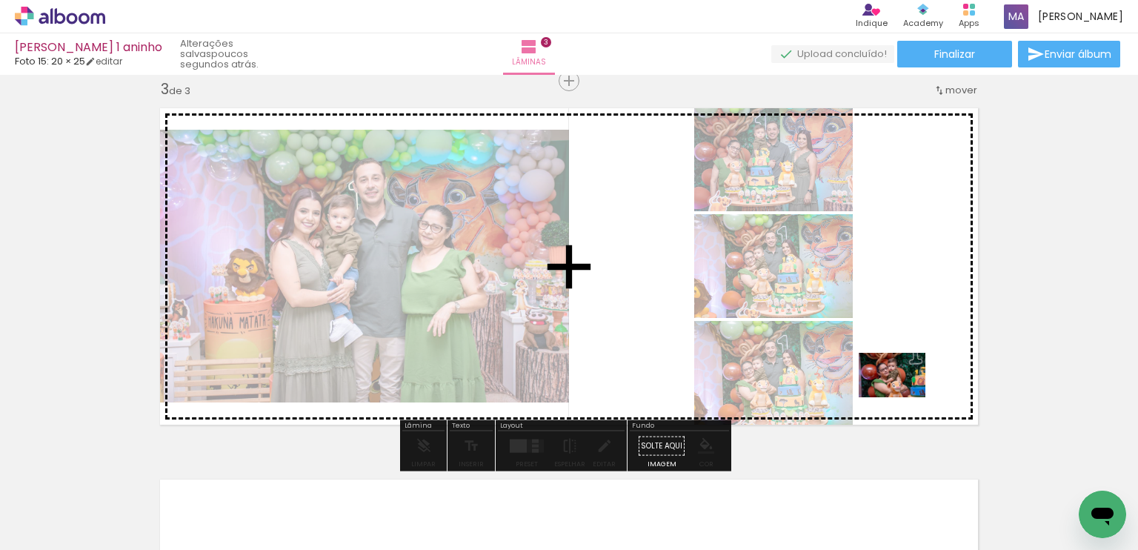
drag, startPoint x: 940, startPoint y: 514, endPoint x: 903, endPoint y: 397, distance: 122.7
click at [903, 397] on quentale-workspace at bounding box center [569, 275] width 1138 height 550
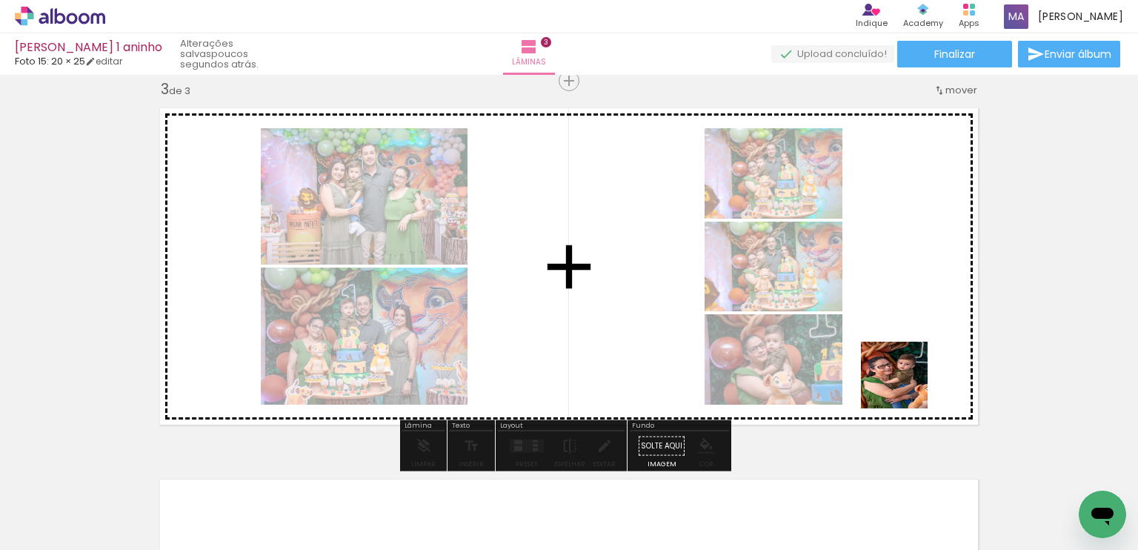
drag, startPoint x: 1001, startPoint y: 505, endPoint x: 905, endPoint y: 385, distance: 153.8
click at [905, 385] on quentale-workspace at bounding box center [569, 275] width 1138 height 550
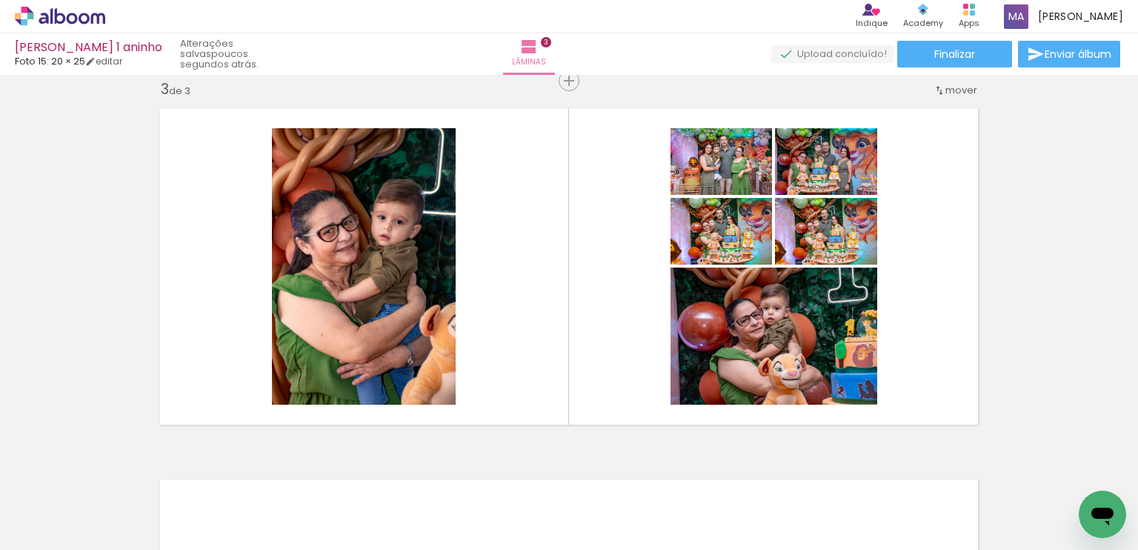
scroll to position [0, 1191]
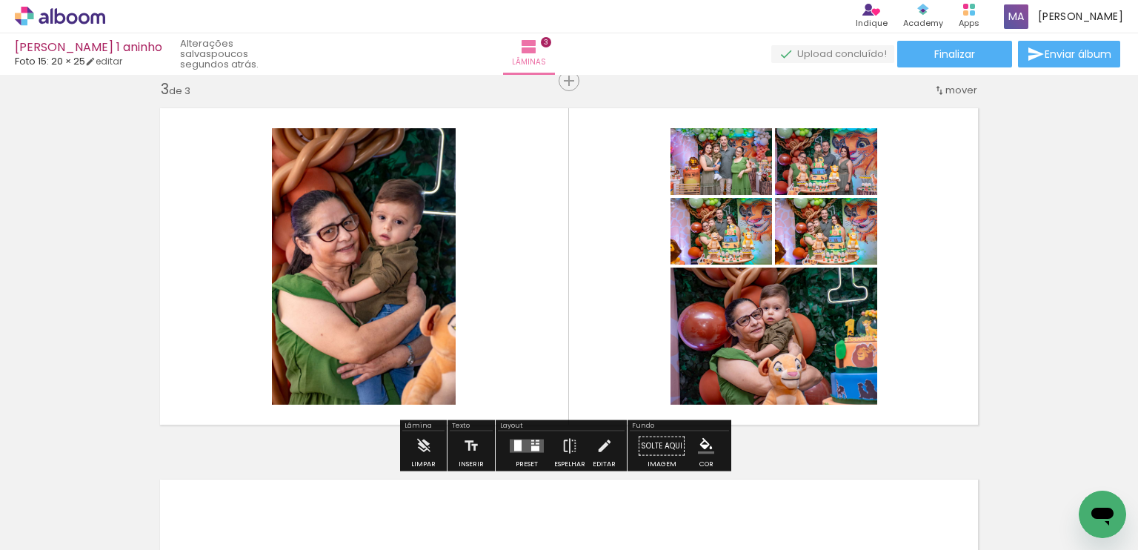
click at [521, 446] on quentale-layouter at bounding box center [527, 445] width 34 height 13
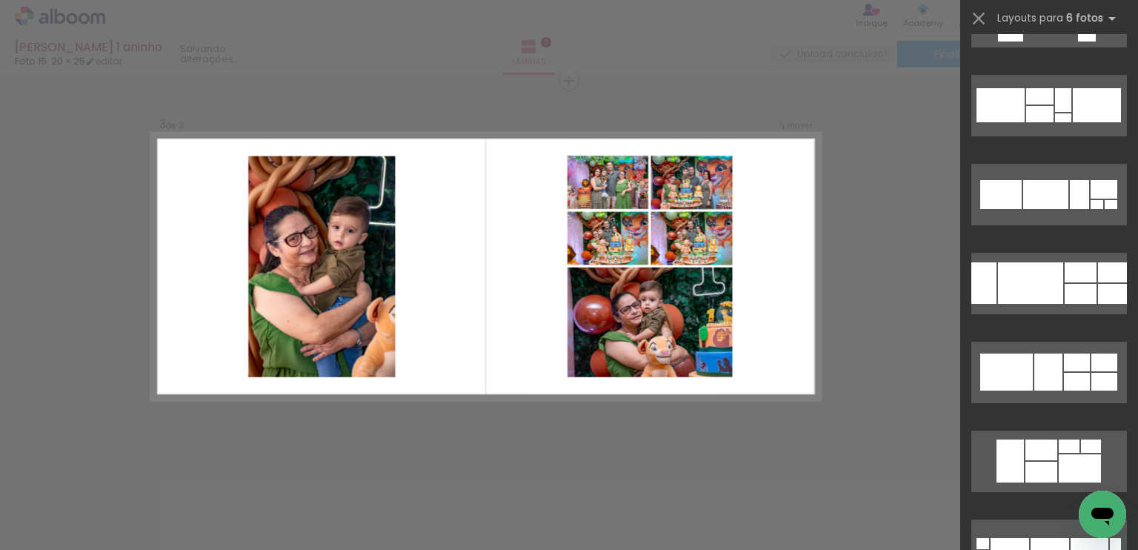
scroll to position [0, 0]
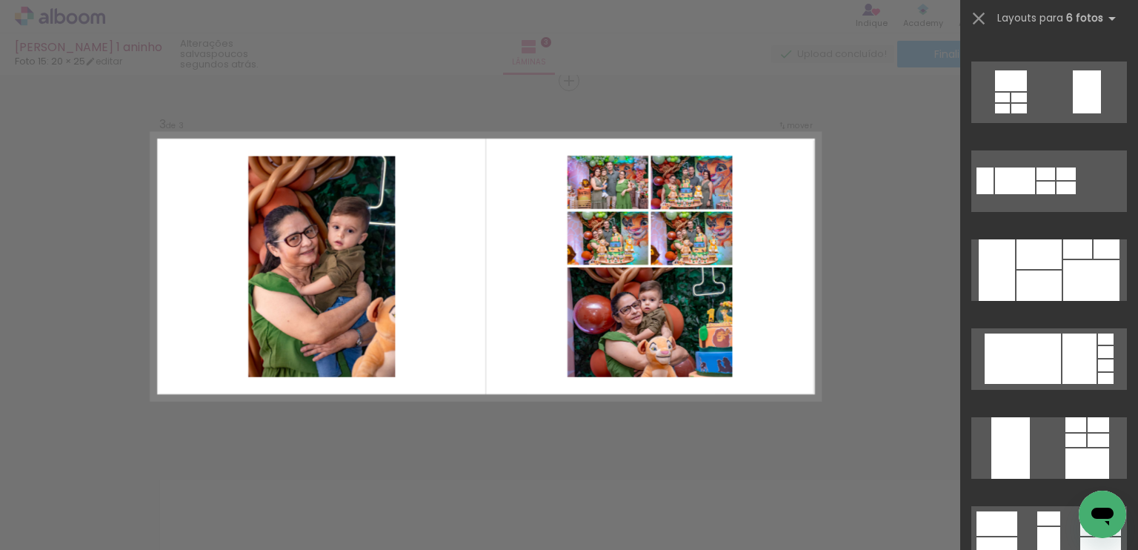
scroll to position [829, 0]
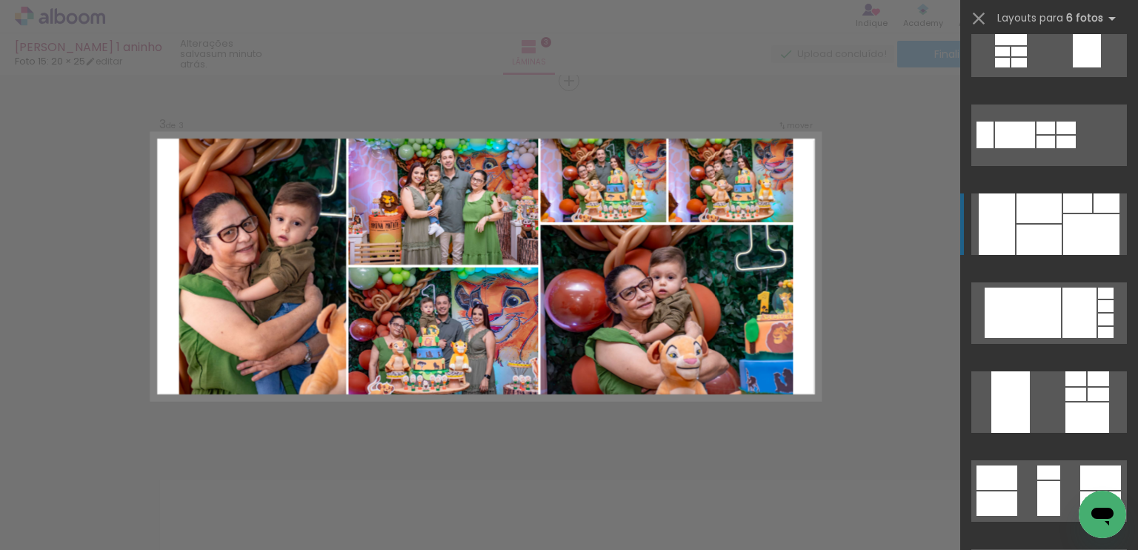
click at [1053, 247] on div at bounding box center [1038, 239] width 45 height 30
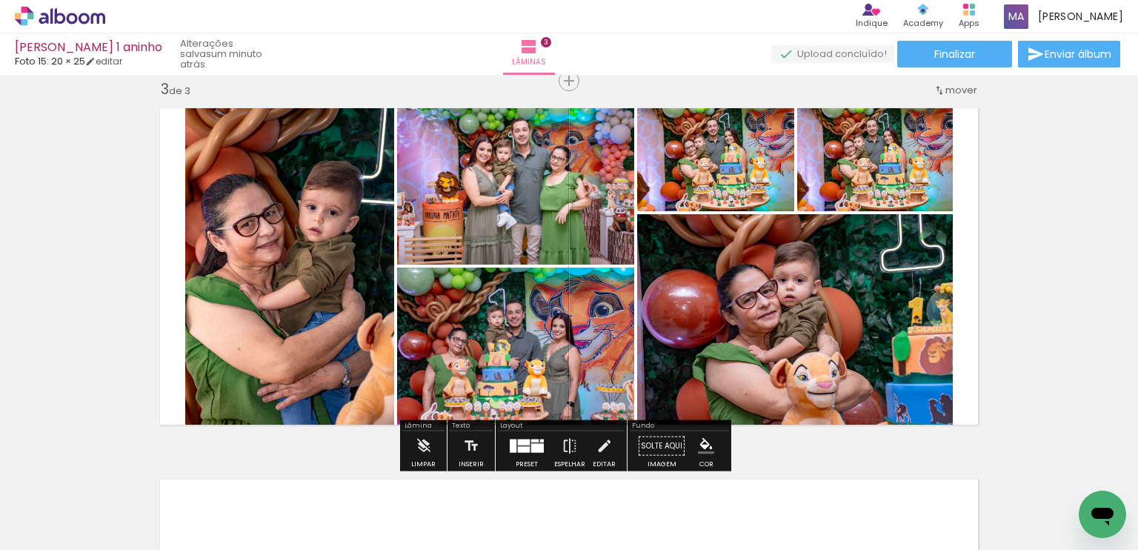
click at [902, 178] on quentale-photo at bounding box center [875, 155] width 156 height 112
click at [537, 507] on div at bounding box center [533, 499] width 73 height 49
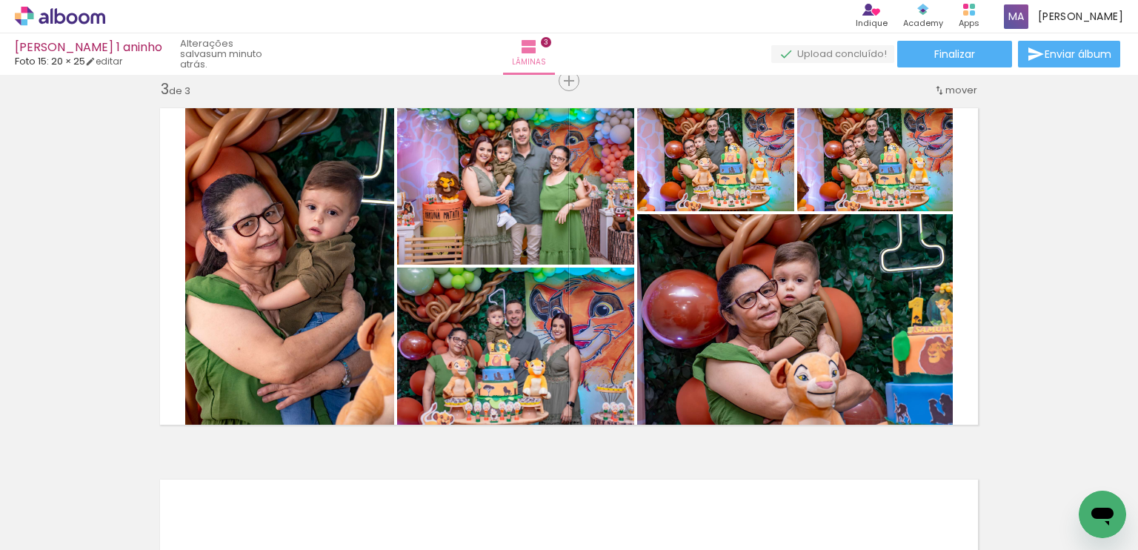
click at [507, 476] on iron-icon at bounding box center [501, 470] width 16 height 16
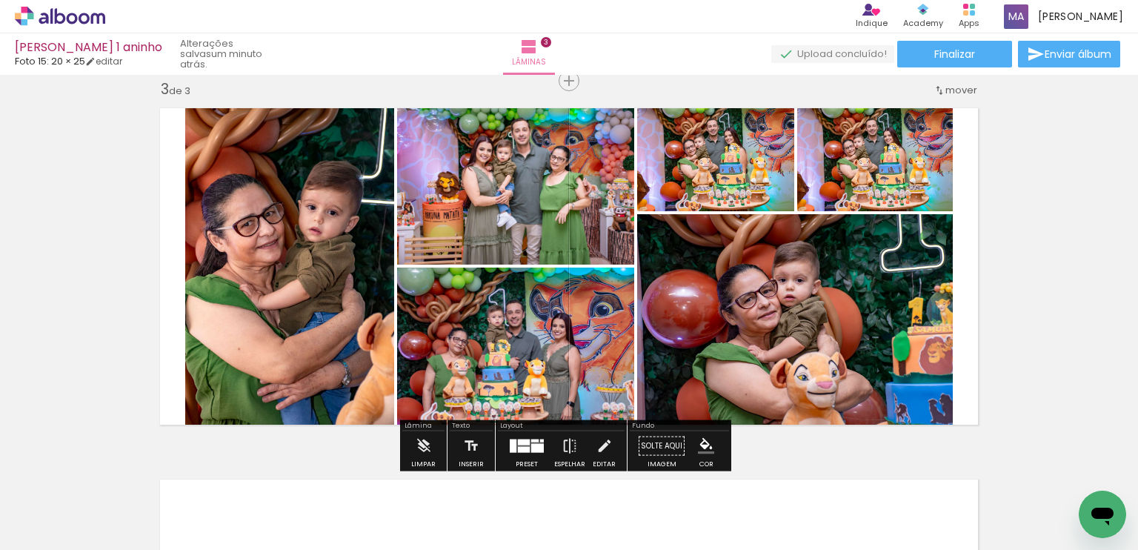
click at [761, 190] on quentale-photo at bounding box center [715, 155] width 157 height 112
drag, startPoint x: 761, startPoint y: 190, endPoint x: 691, endPoint y: 163, distance: 75.2
click at [691, 163] on quentale-photo at bounding box center [715, 155] width 157 height 112
click at [430, 443] on paper-button "Limpar" at bounding box center [423, 450] width 32 height 38
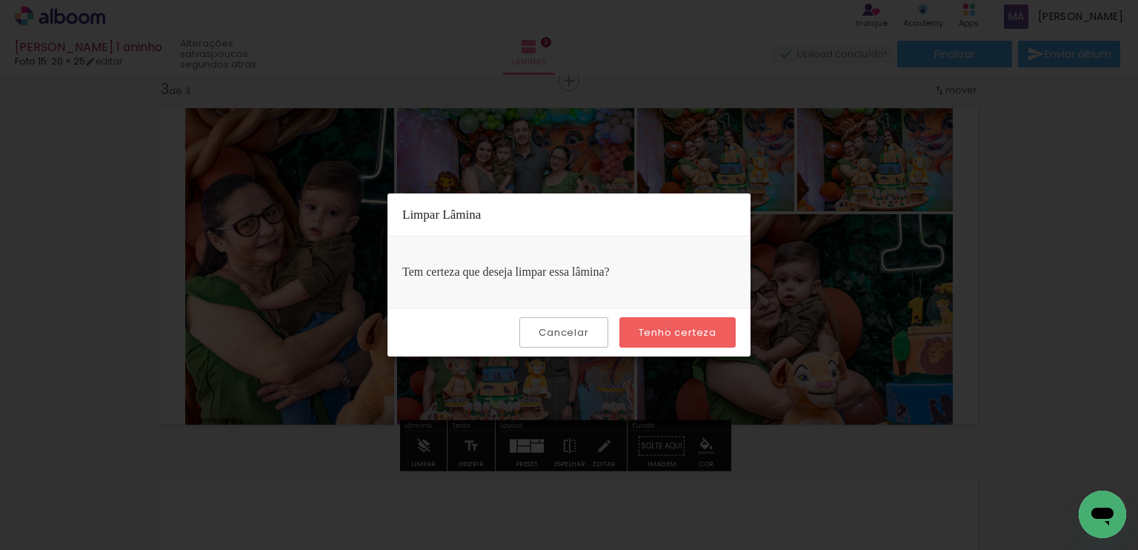
click at [0, 0] on slot "Tenho certeza" at bounding box center [0, 0] width 0 height 0
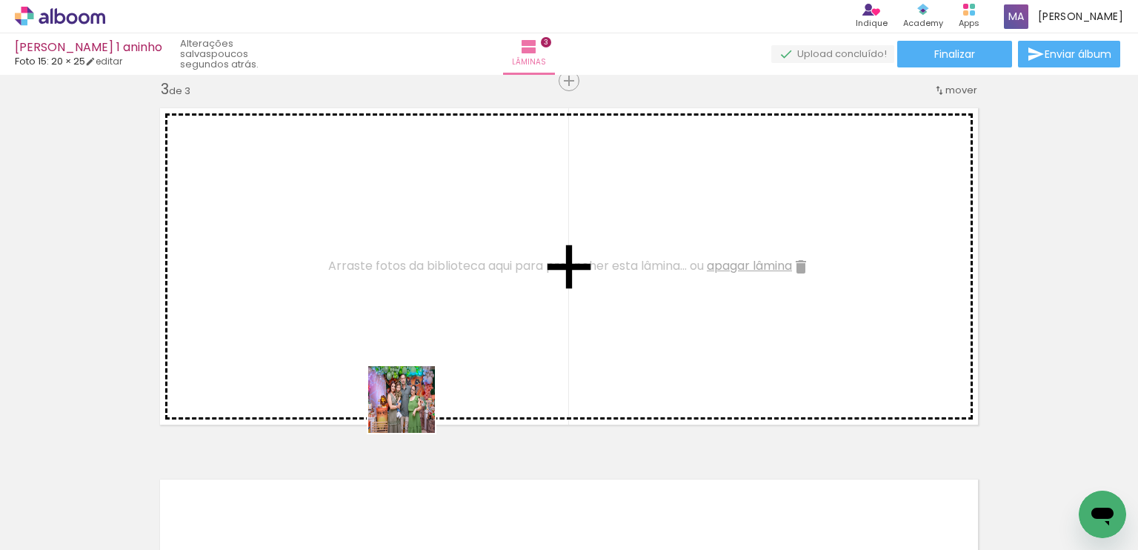
drag, startPoint x: 412, startPoint y: 410, endPoint x: 421, endPoint y: 315, distance: 95.9
click at [421, 315] on quentale-workspace at bounding box center [569, 275] width 1138 height 550
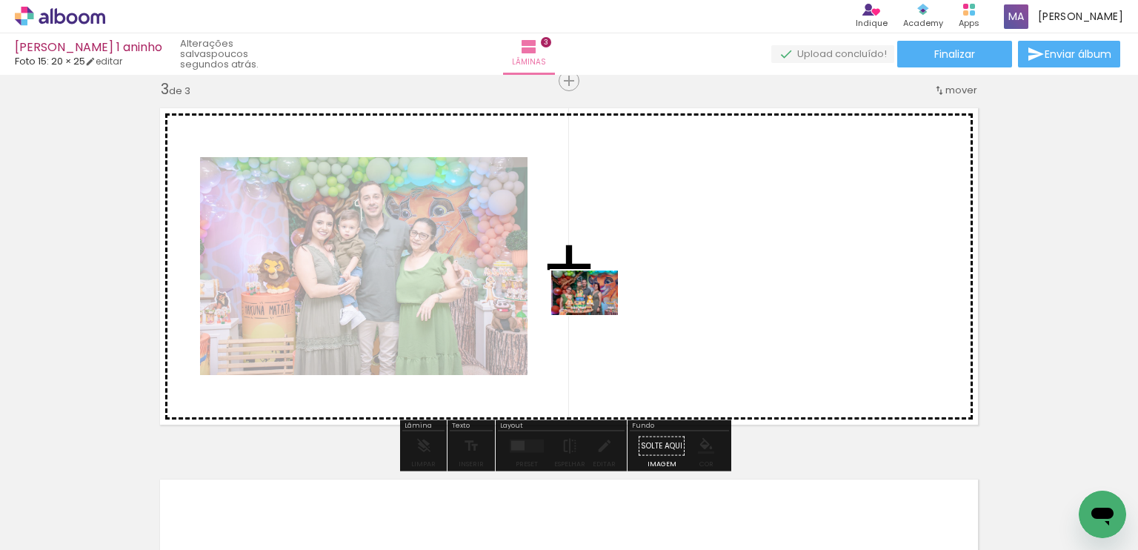
drag, startPoint x: 463, startPoint y: 510, endPoint x: 607, endPoint y: 300, distance: 255.1
click at [607, 300] on quentale-workspace at bounding box center [569, 275] width 1138 height 550
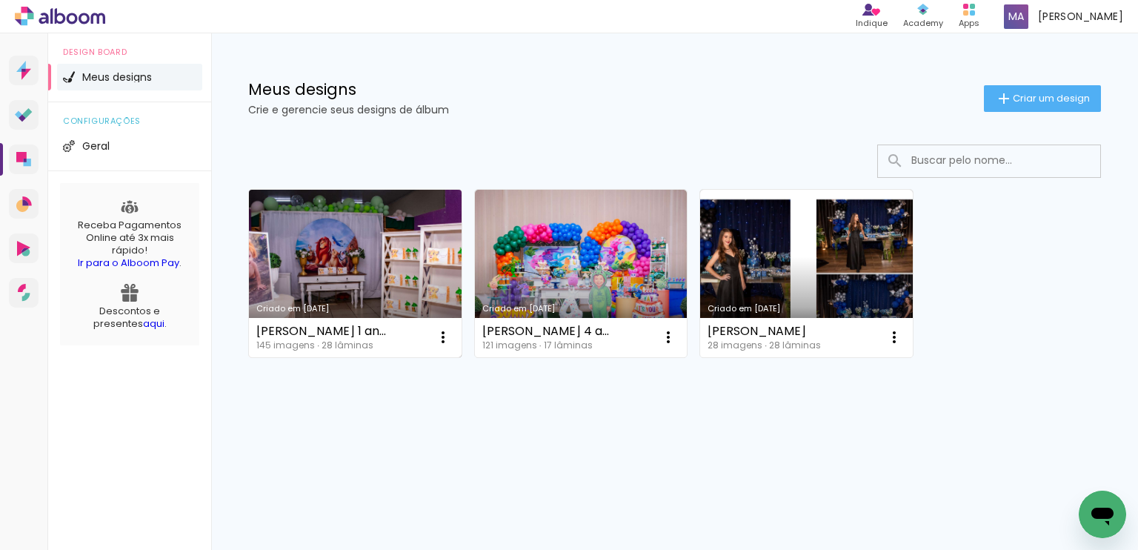
click at [398, 311] on div "Criado em [DATE]" at bounding box center [355, 308] width 198 height 8
